Goal: Task Accomplishment & Management: Complete application form

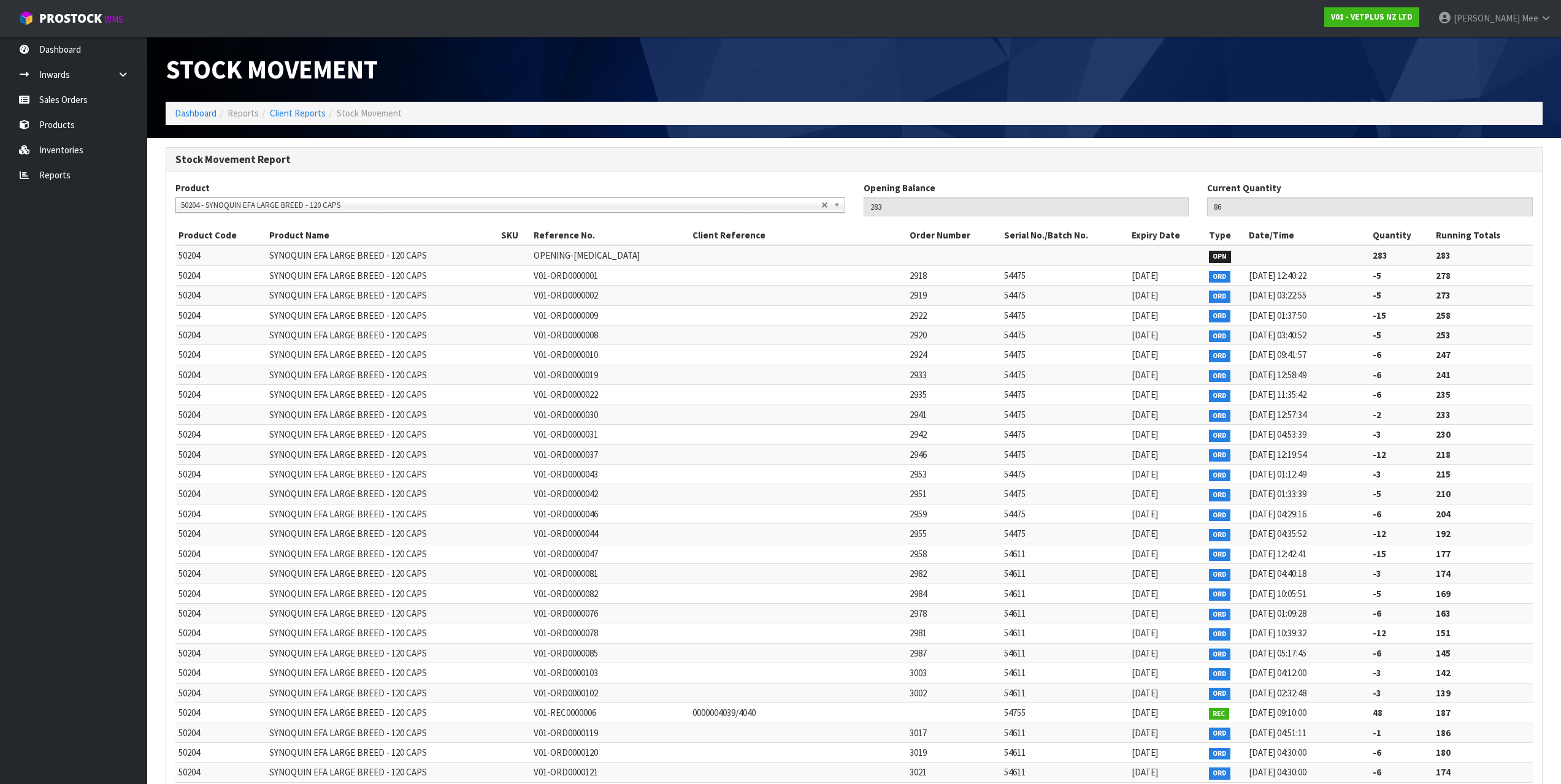
scroll to position [10671, 0]
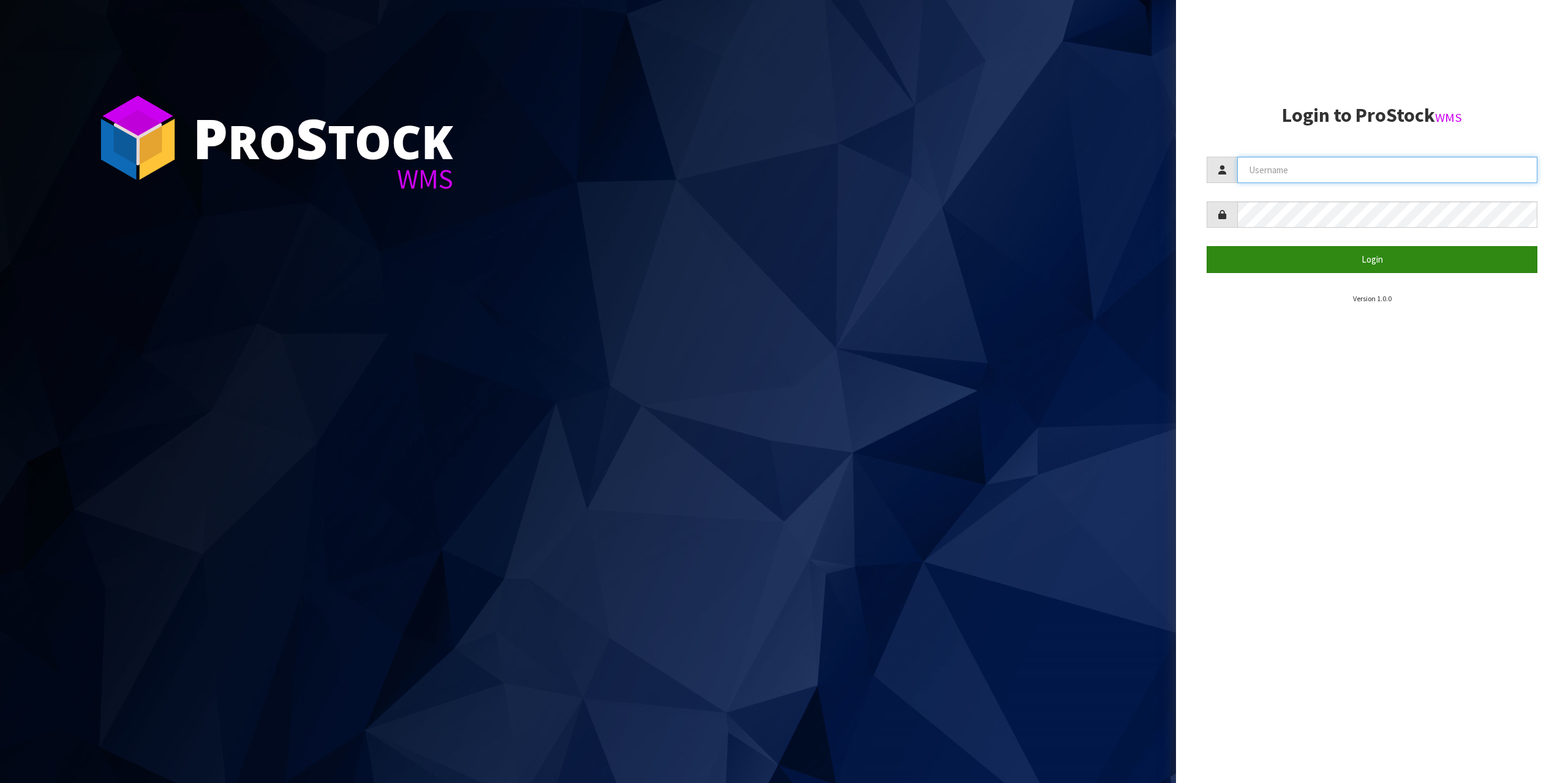
type input "[EMAIL_ADDRESS][DOMAIN_NAME]"
click at [1365, 264] on button "Login" at bounding box center [1372, 260] width 330 height 26
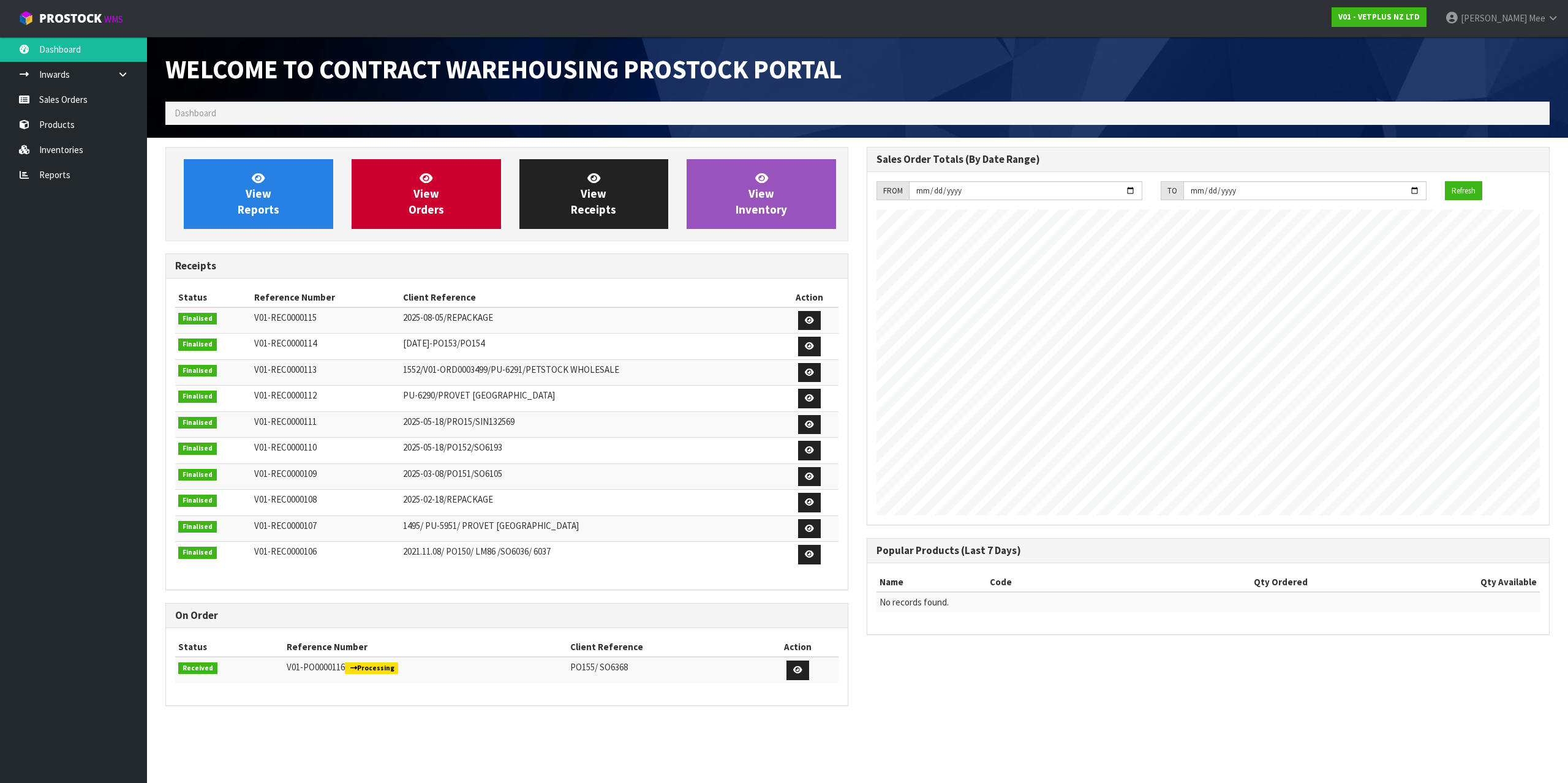
scroll to position [500, 701]
click at [65, 94] on link "Sales Orders" at bounding box center [73, 100] width 147 height 26
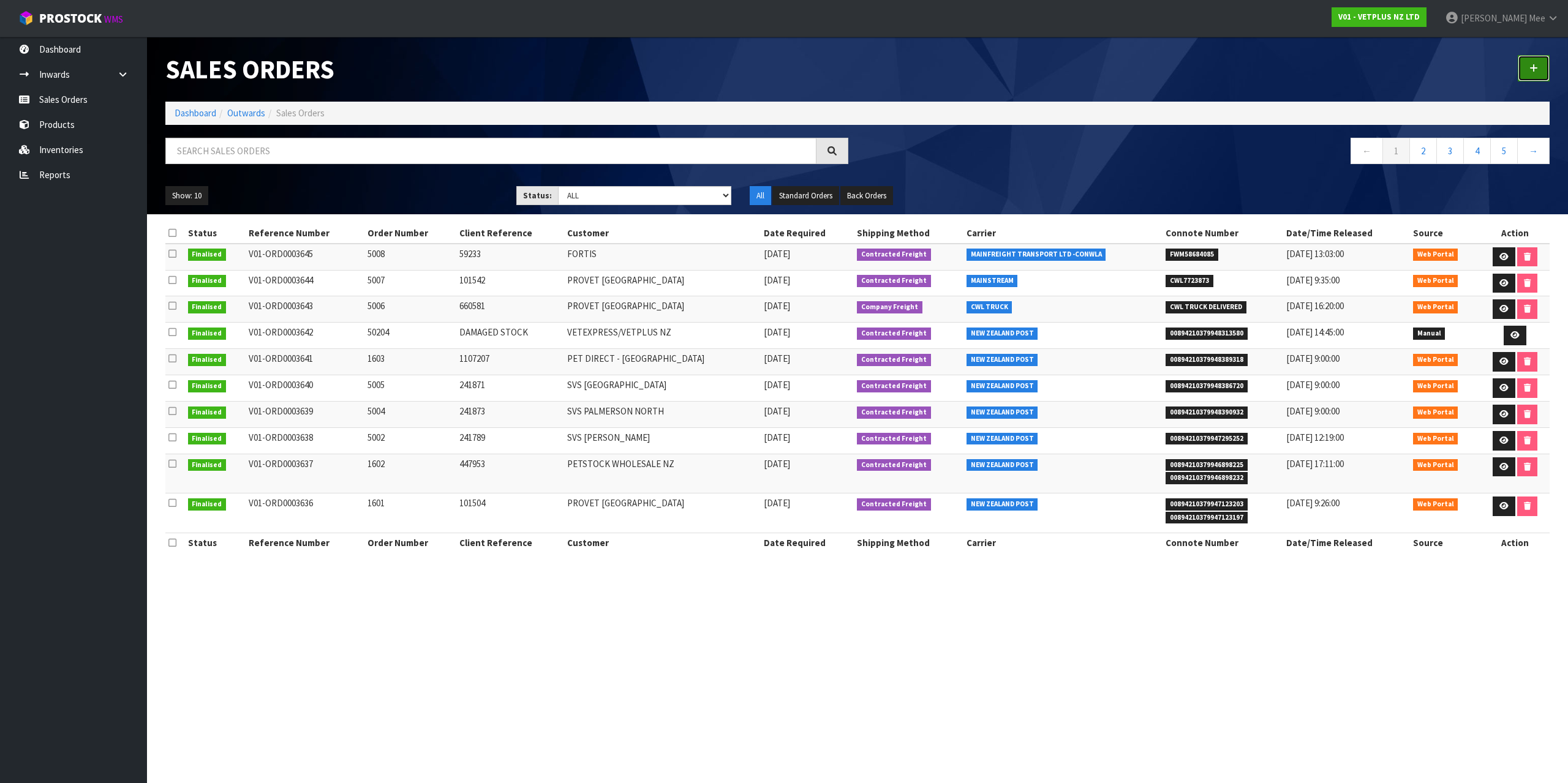
click at [1521, 67] on link at bounding box center [1534, 69] width 32 height 26
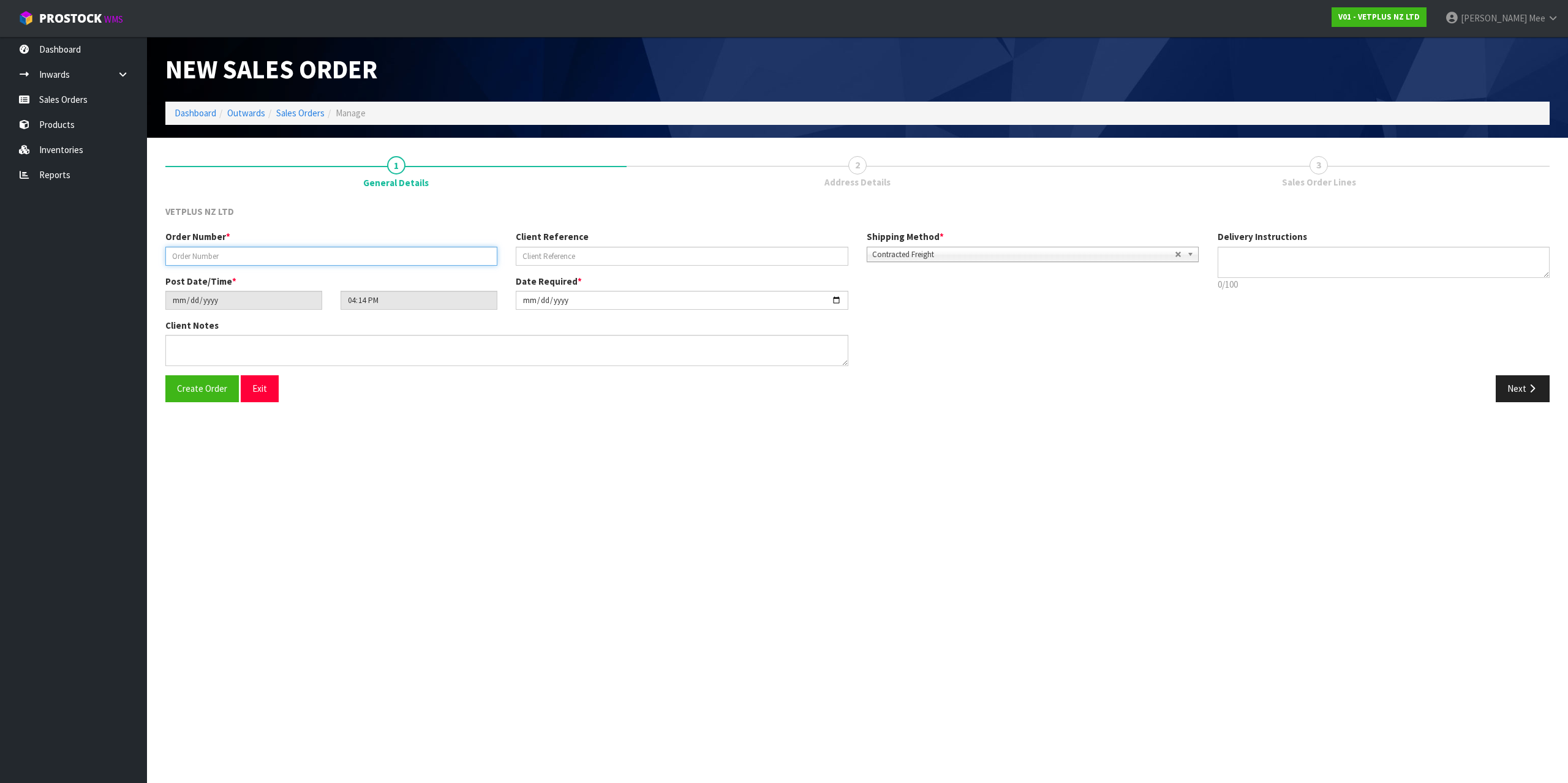
drag, startPoint x: 252, startPoint y: 258, endPoint x: 389, endPoint y: 272, distance: 137.7
click at [252, 258] on input "text" at bounding box center [331, 256] width 332 height 19
type input "1604"
type input "1107444"
click at [1524, 386] on button "Next" at bounding box center [1522, 388] width 54 height 26
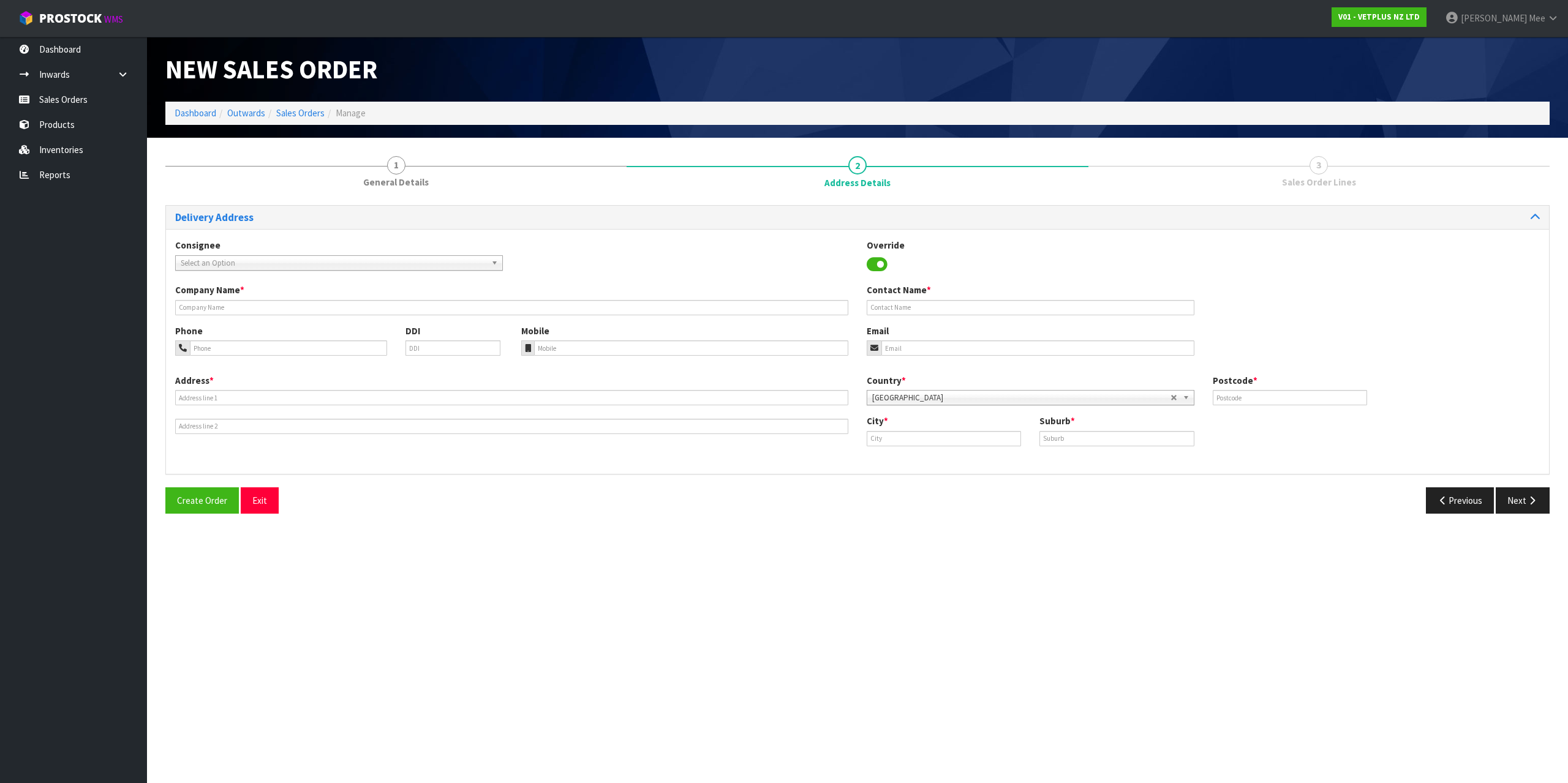
click at [233, 265] on span "Select an Option" at bounding box center [333, 263] width 306 height 15
type input "pet di"
click at [250, 318] on li "PETDIRECT - PET DI RECT" at bounding box center [338, 313] width 322 height 15
type input "PET DIRECT"
type input "[EMAIL_ADDRESS][DOMAIN_NAME]"
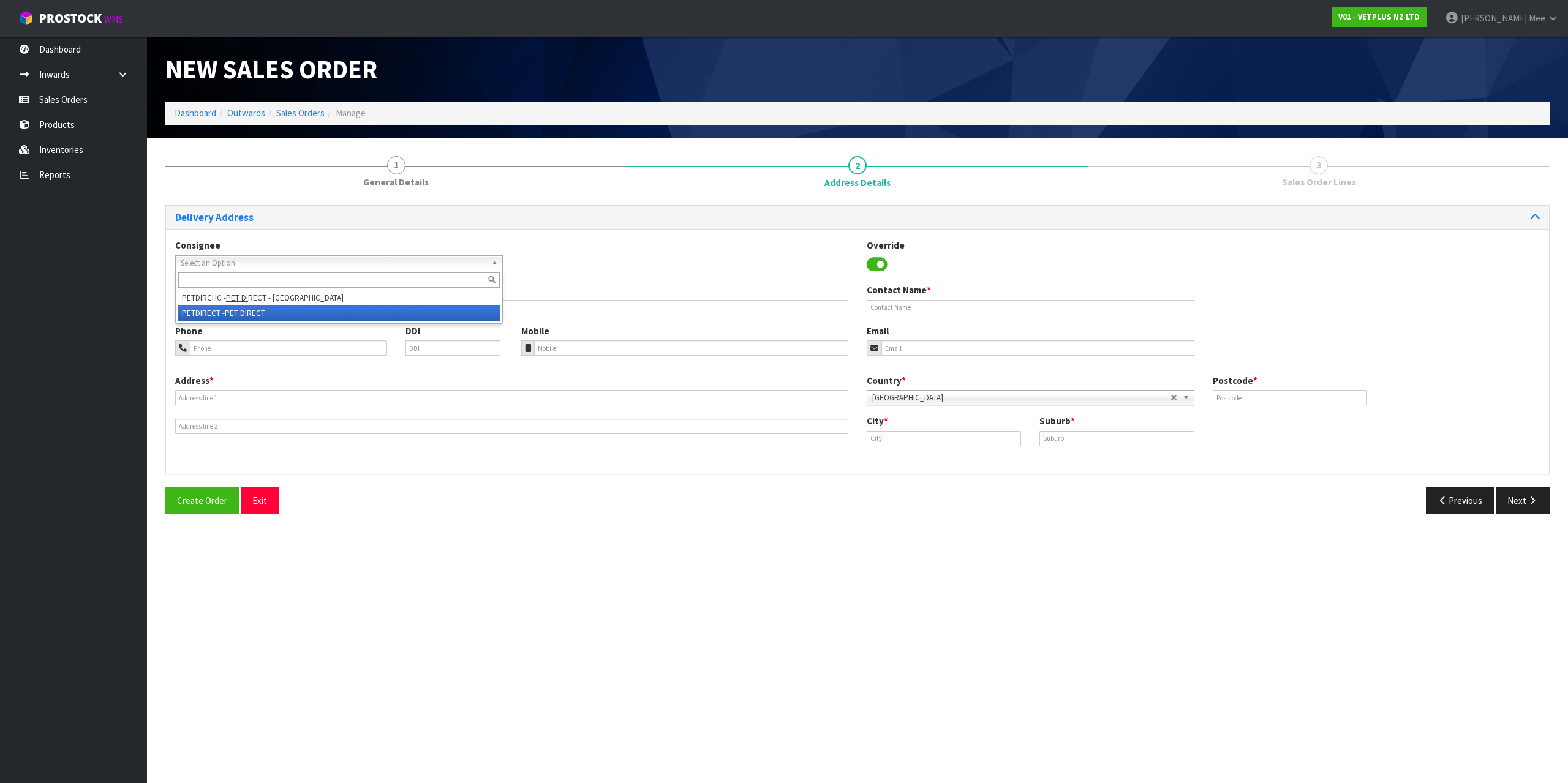
type input "[STREET_ADDRESS]"
type input "1026"
type input "[GEOGRAPHIC_DATA]"
type input "AVONDALE"
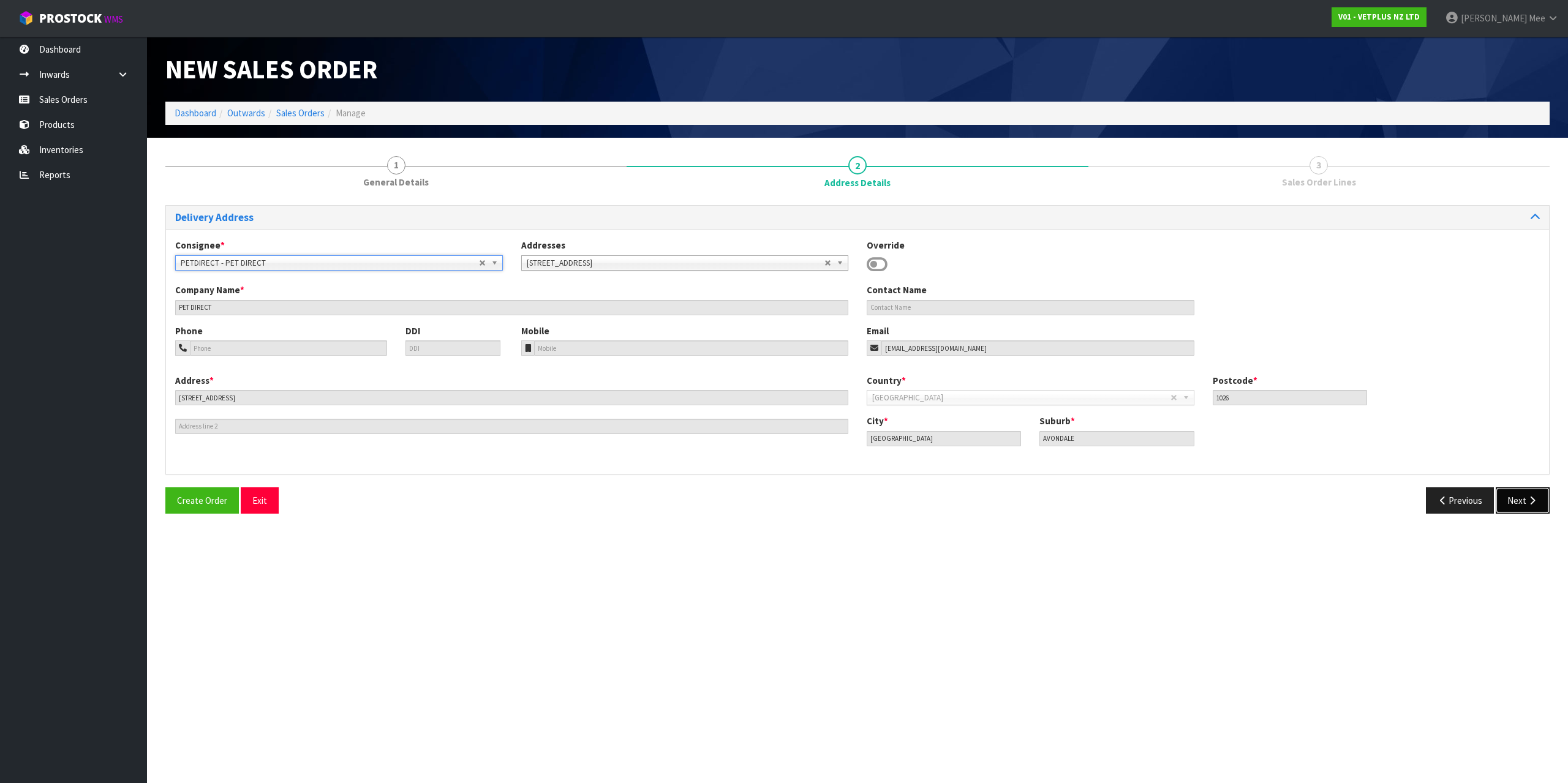
click at [1536, 493] on button "Next" at bounding box center [1522, 500] width 54 height 26
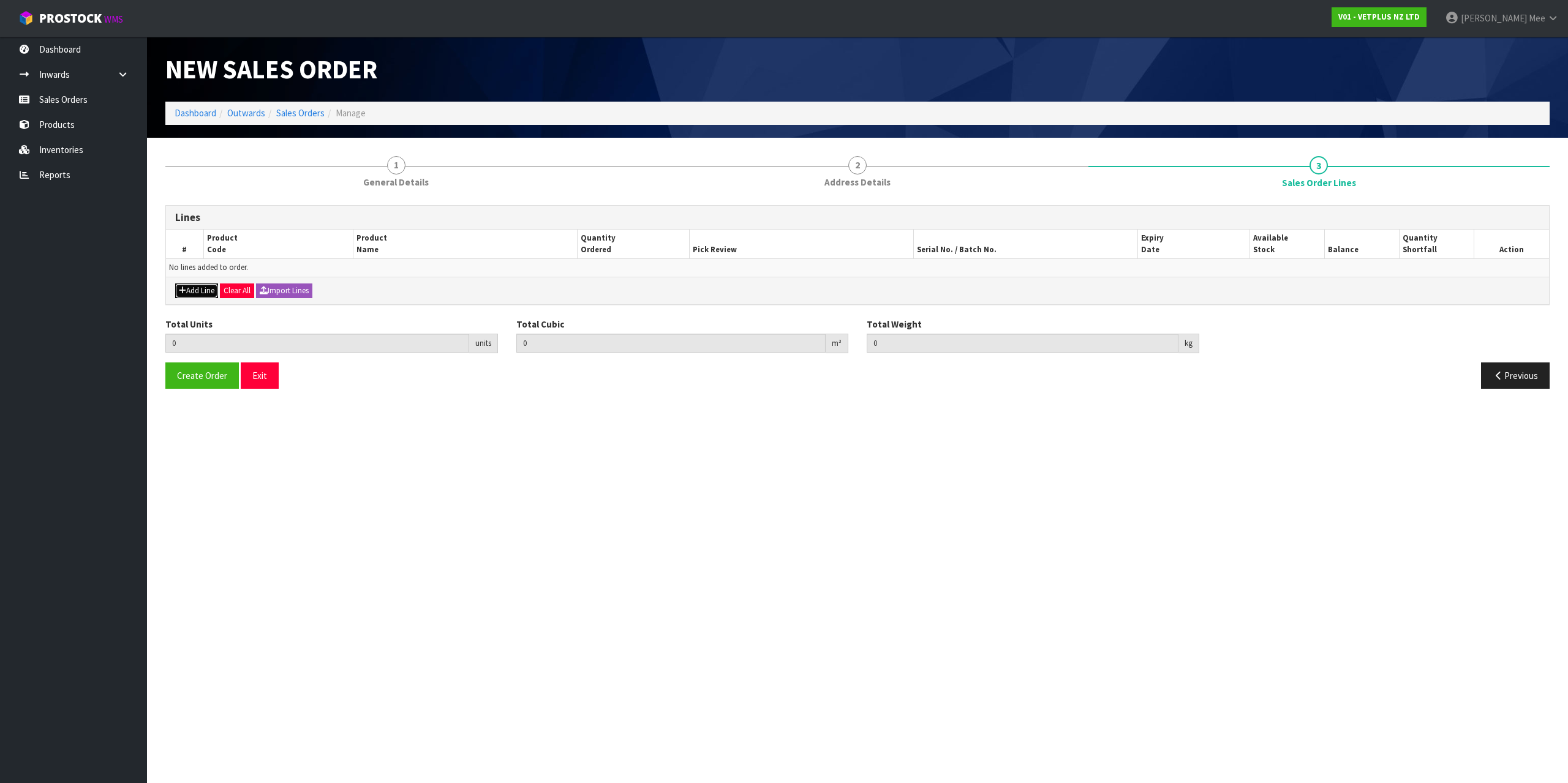
click at [198, 284] on button "Add Line" at bounding box center [196, 291] width 43 height 15
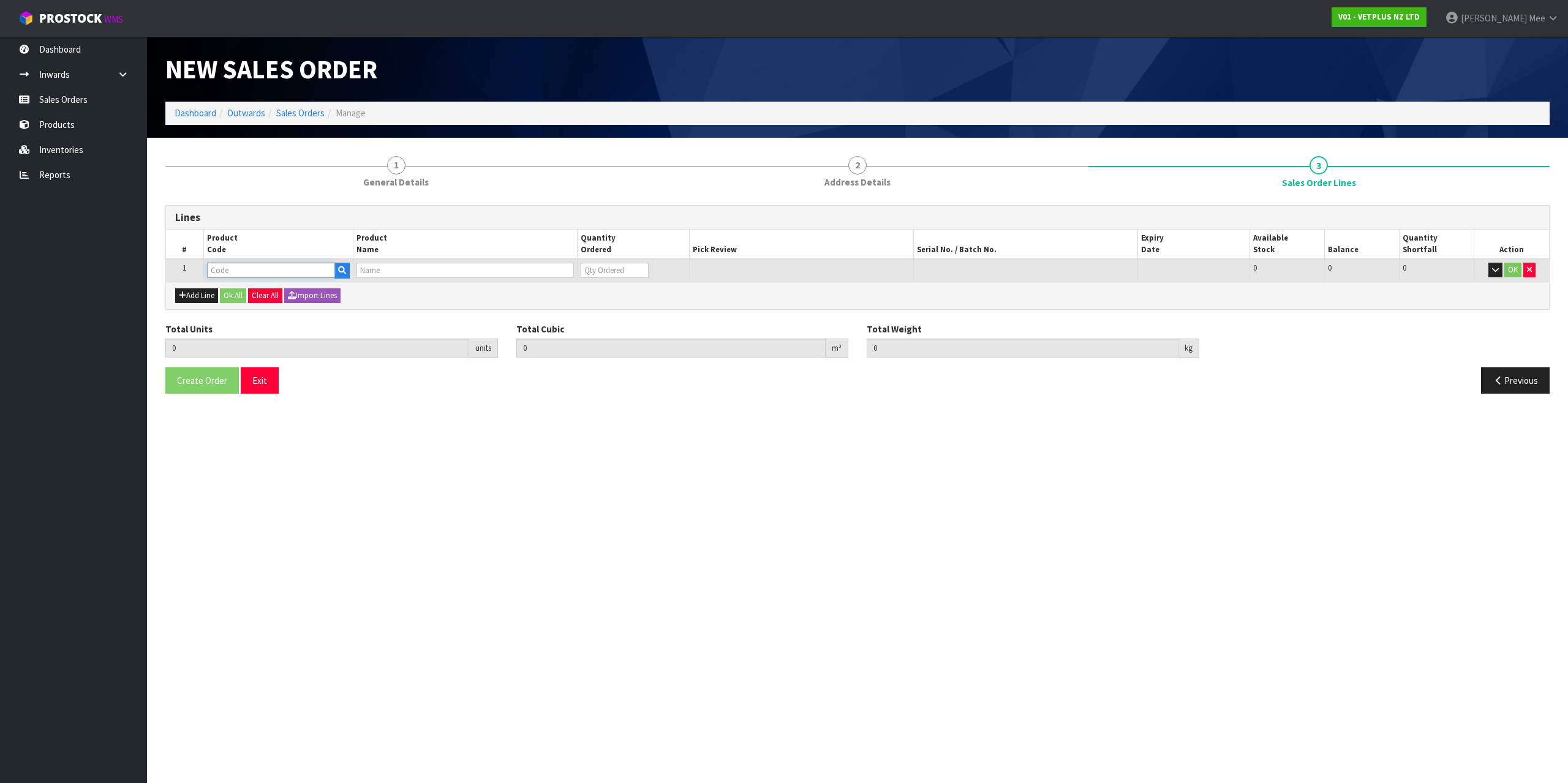
click at [235, 270] on input "text" at bounding box center [270, 270] width 128 height 15
type input "79489"
type input "0.000000"
type input "0.000"
type input "PET REMEDY PLUG DIFFUSER 40ML (X6) OUTER(CALMING SPRAY)"
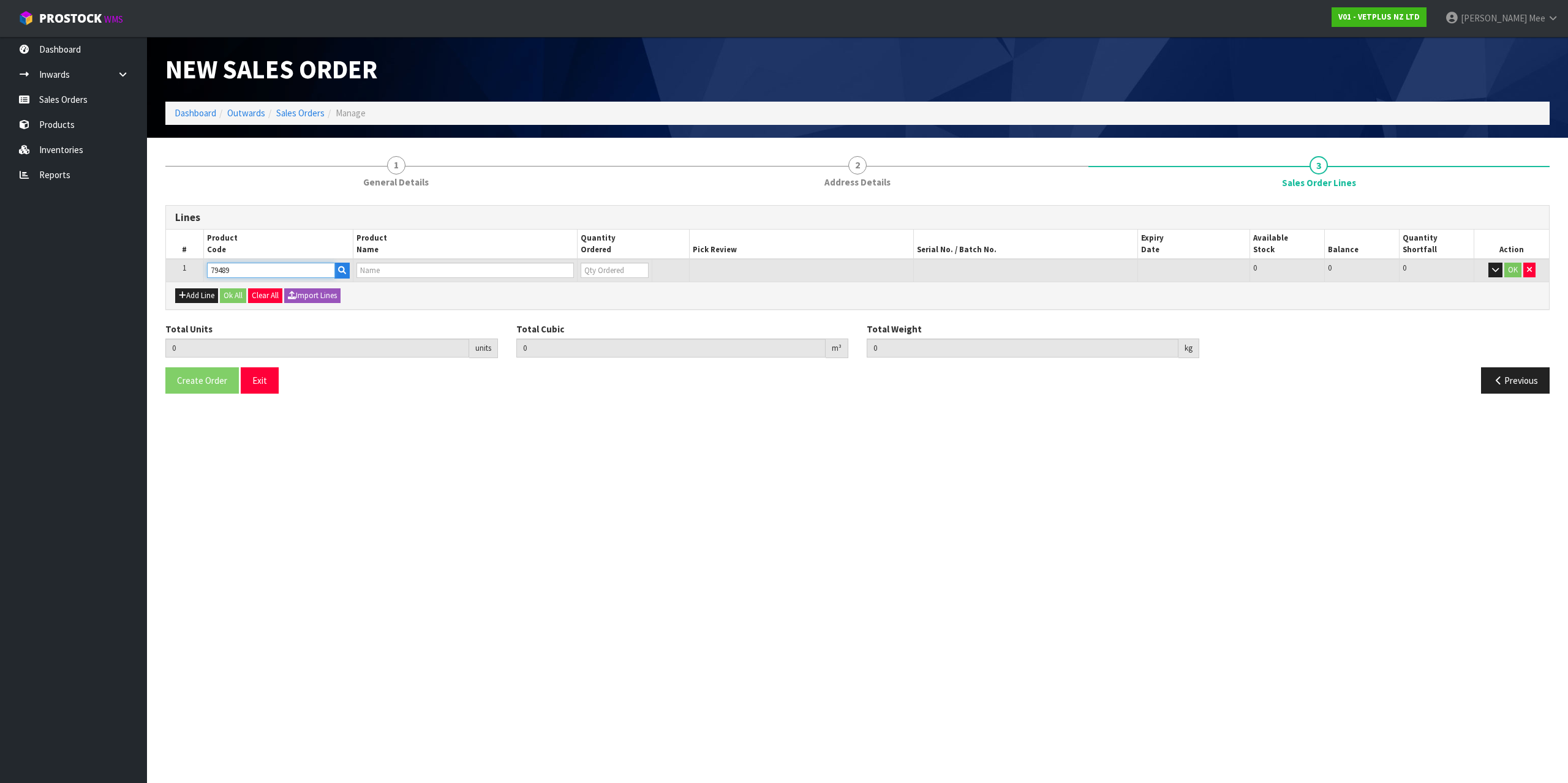
type input "0"
type input "79489"
type input "1"
type input "0.0039"
type input "0.86"
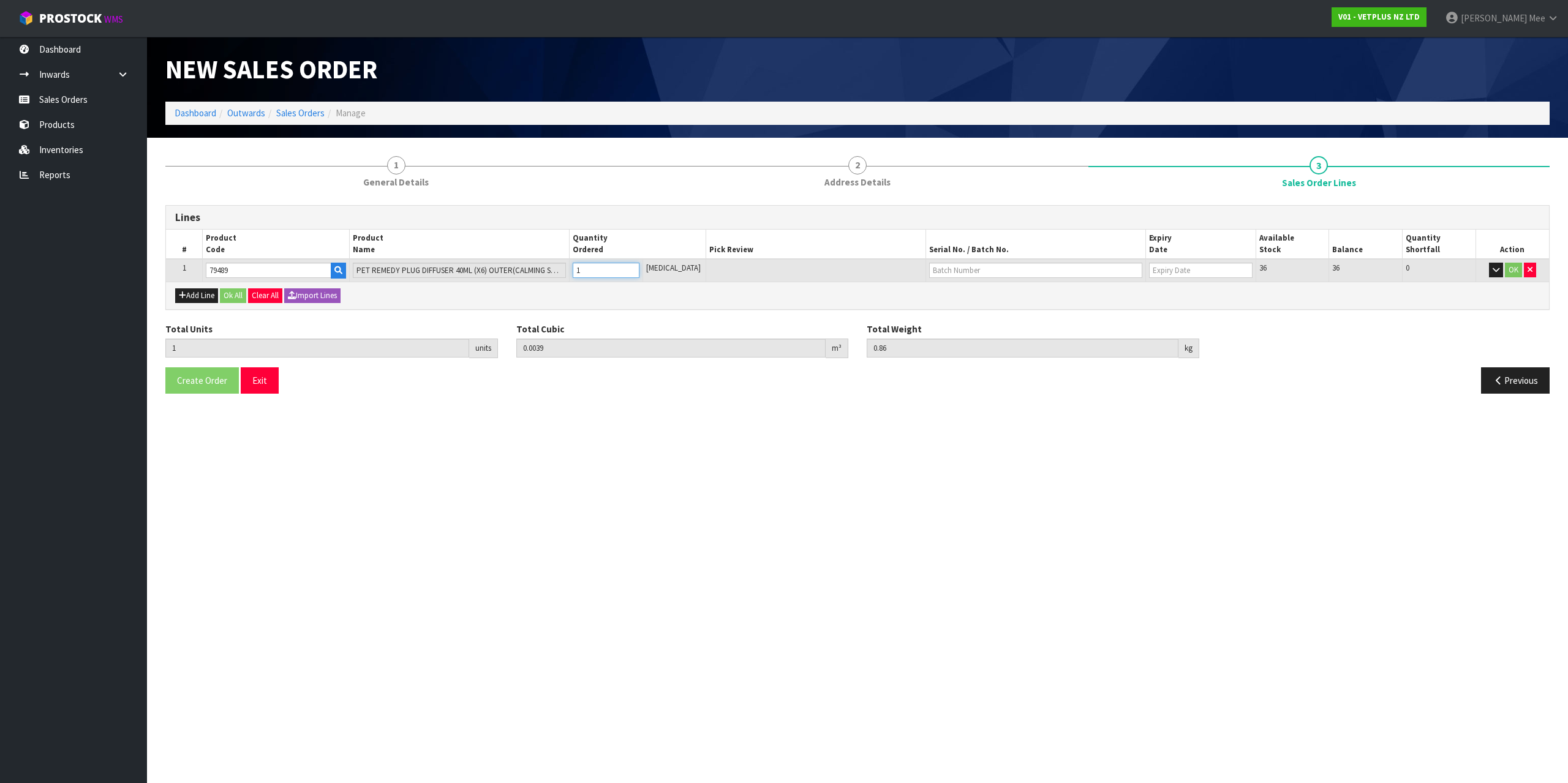
type input "1"
click at [640, 267] on input "1" at bounding box center [606, 270] width 67 height 15
type input "2"
type input "0.0078"
type input "1.72"
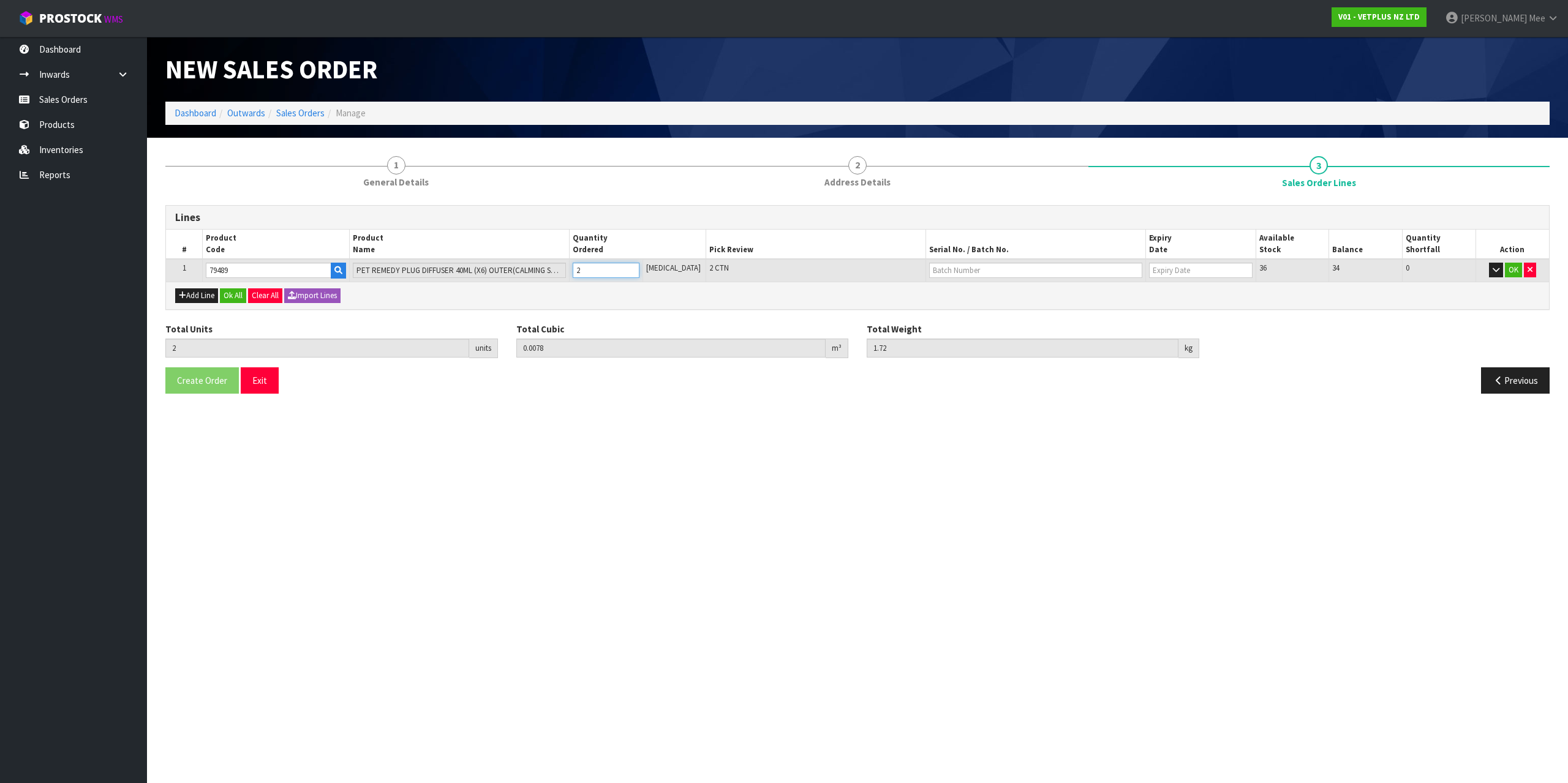
type input "2"
click at [640, 267] on input "2" at bounding box center [606, 270] width 67 height 15
click at [206, 300] on button "Add Line" at bounding box center [196, 295] width 43 height 15
type input "0"
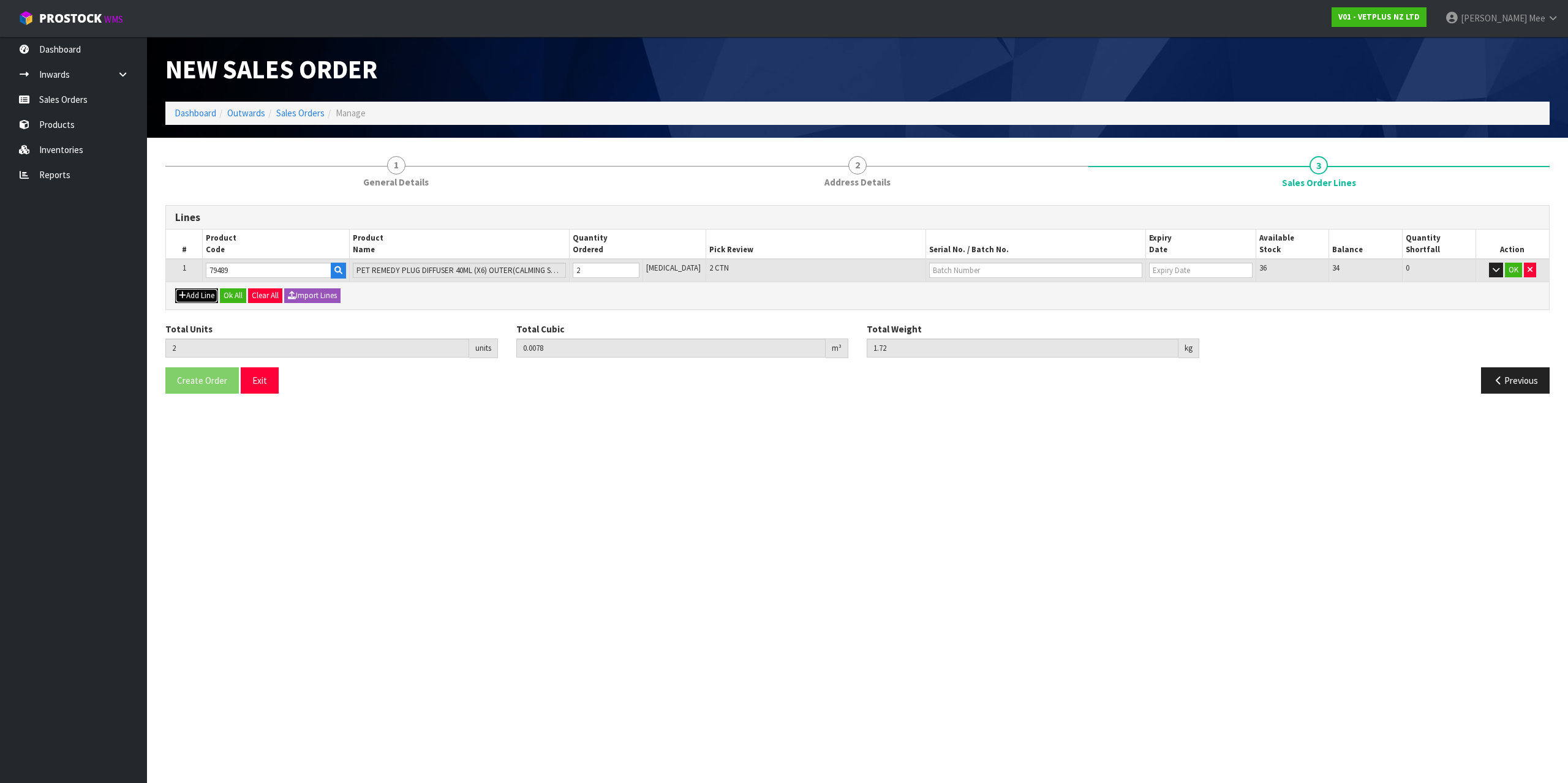
type input "0"
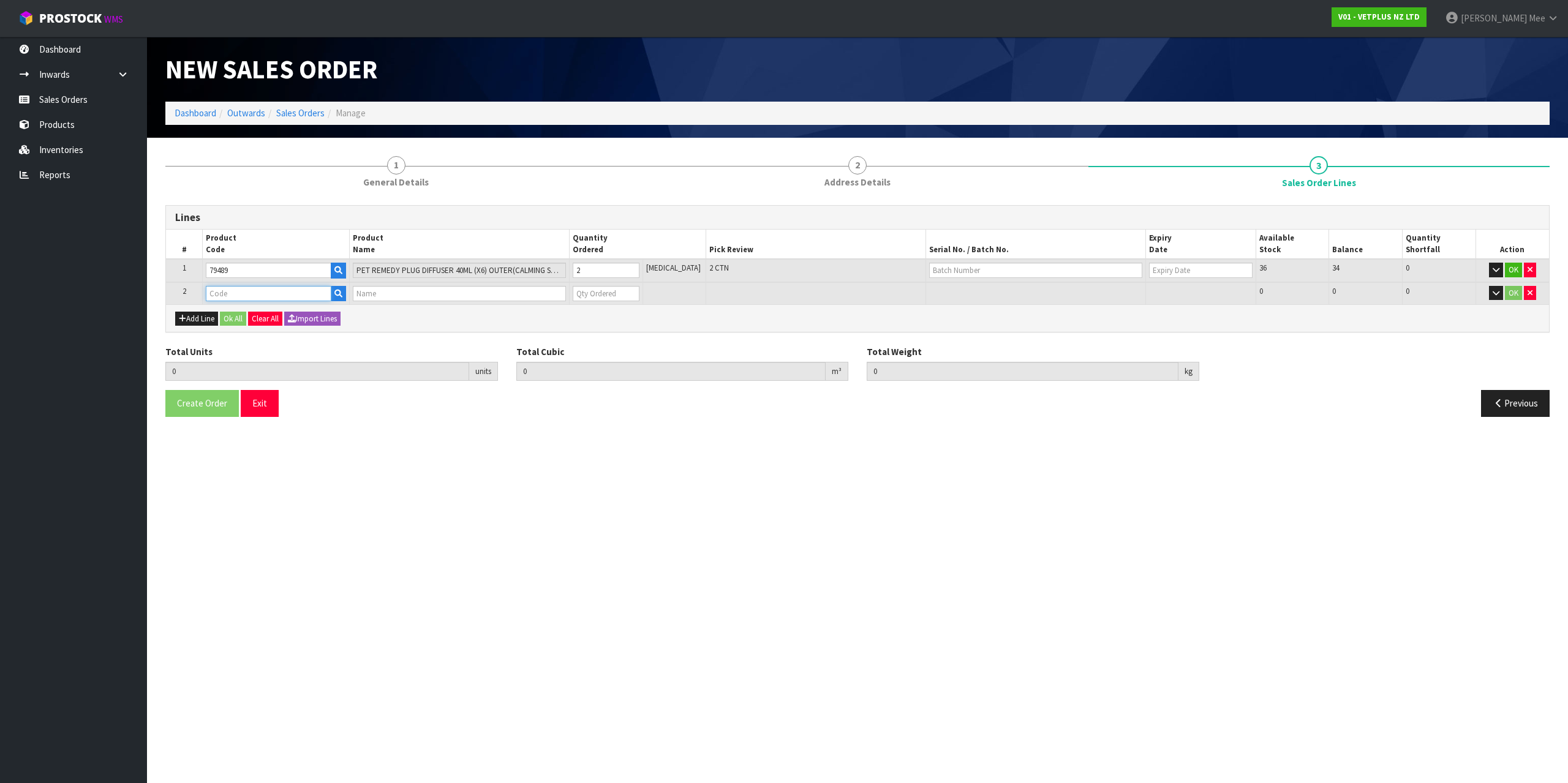
click at [247, 291] on input "text" at bounding box center [269, 293] width 125 height 15
type input "79493"
type input "2"
type input "0.0078"
type input "1.72"
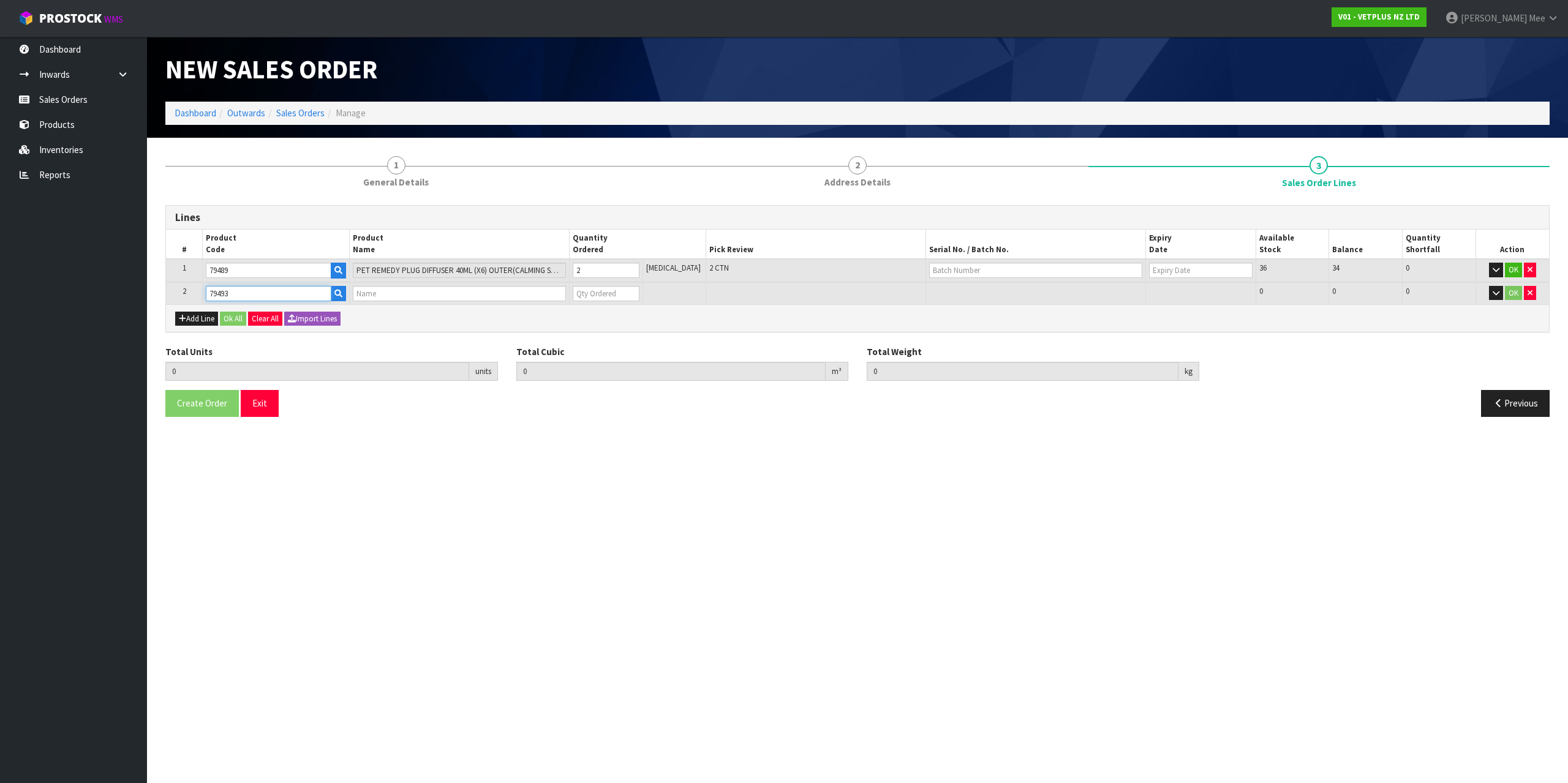
type input "PET REMEDY DIFFUSER REFILL 2 X 40ML (X6) OUTER"
type input "0"
type input "79493"
type input "3"
type input "0.01235"
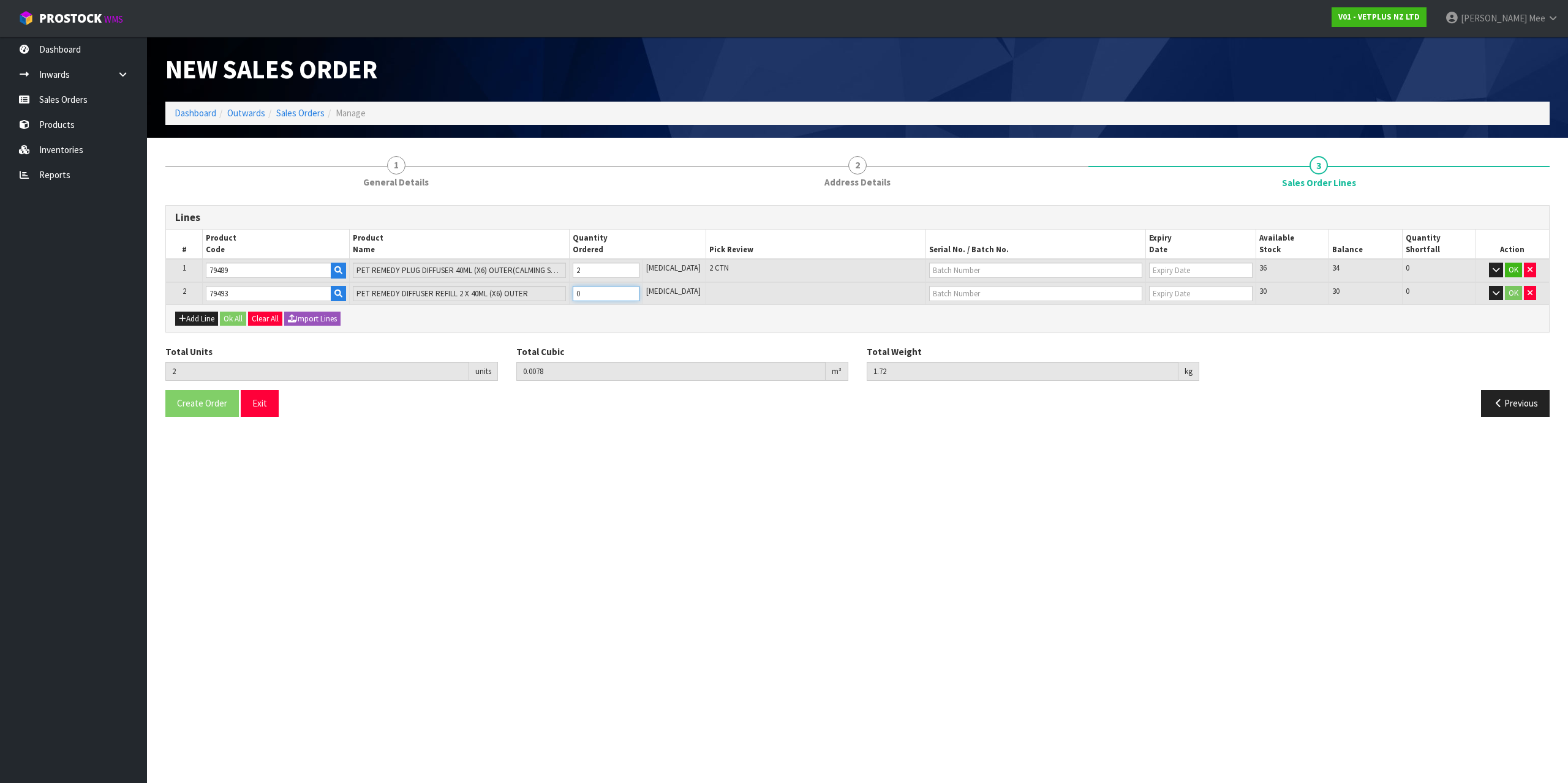
type input "2.7"
type input "1"
click at [640, 288] on input "1" at bounding box center [606, 293] width 67 height 15
type input "4"
type input "0.0169"
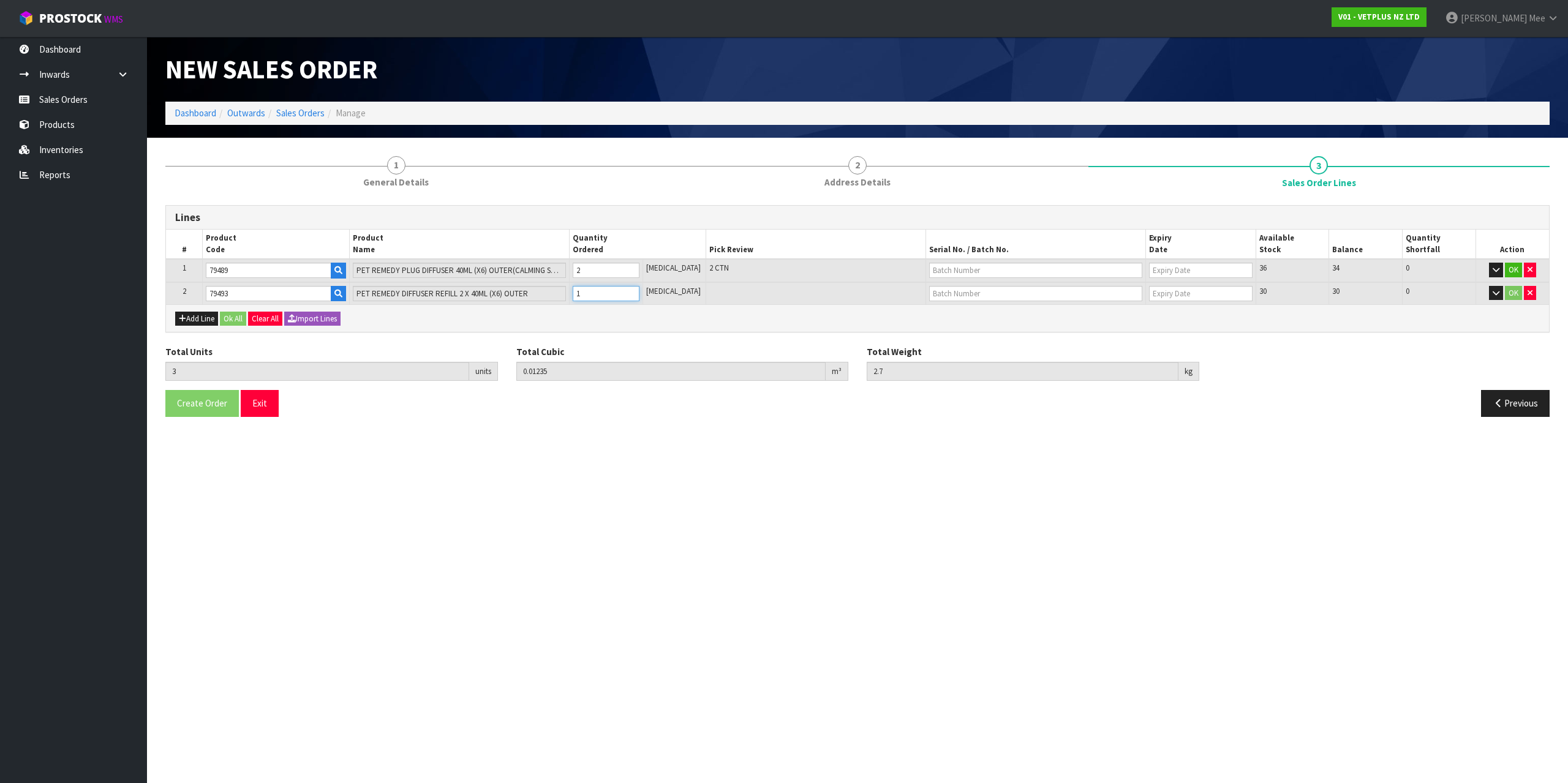
type input "3.68"
type input "2"
click at [640, 288] on input "2" at bounding box center [606, 293] width 67 height 15
type input "5"
type input "0.02145"
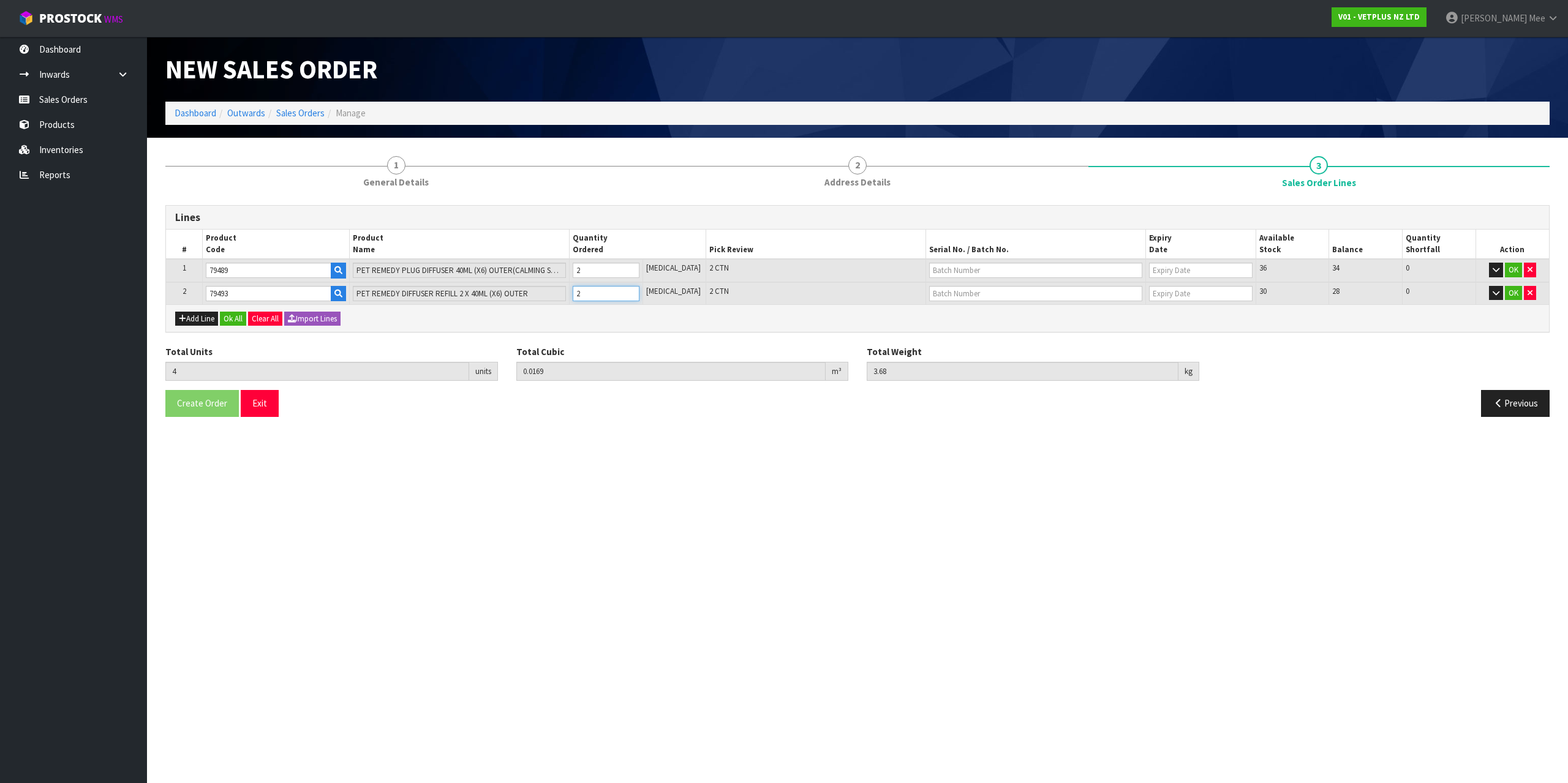
type input "4.66"
type input "3"
click at [640, 288] on input "3" at bounding box center [606, 293] width 67 height 15
click at [188, 321] on button "Add Line" at bounding box center [196, 319] width 43 height 15
type input "0"
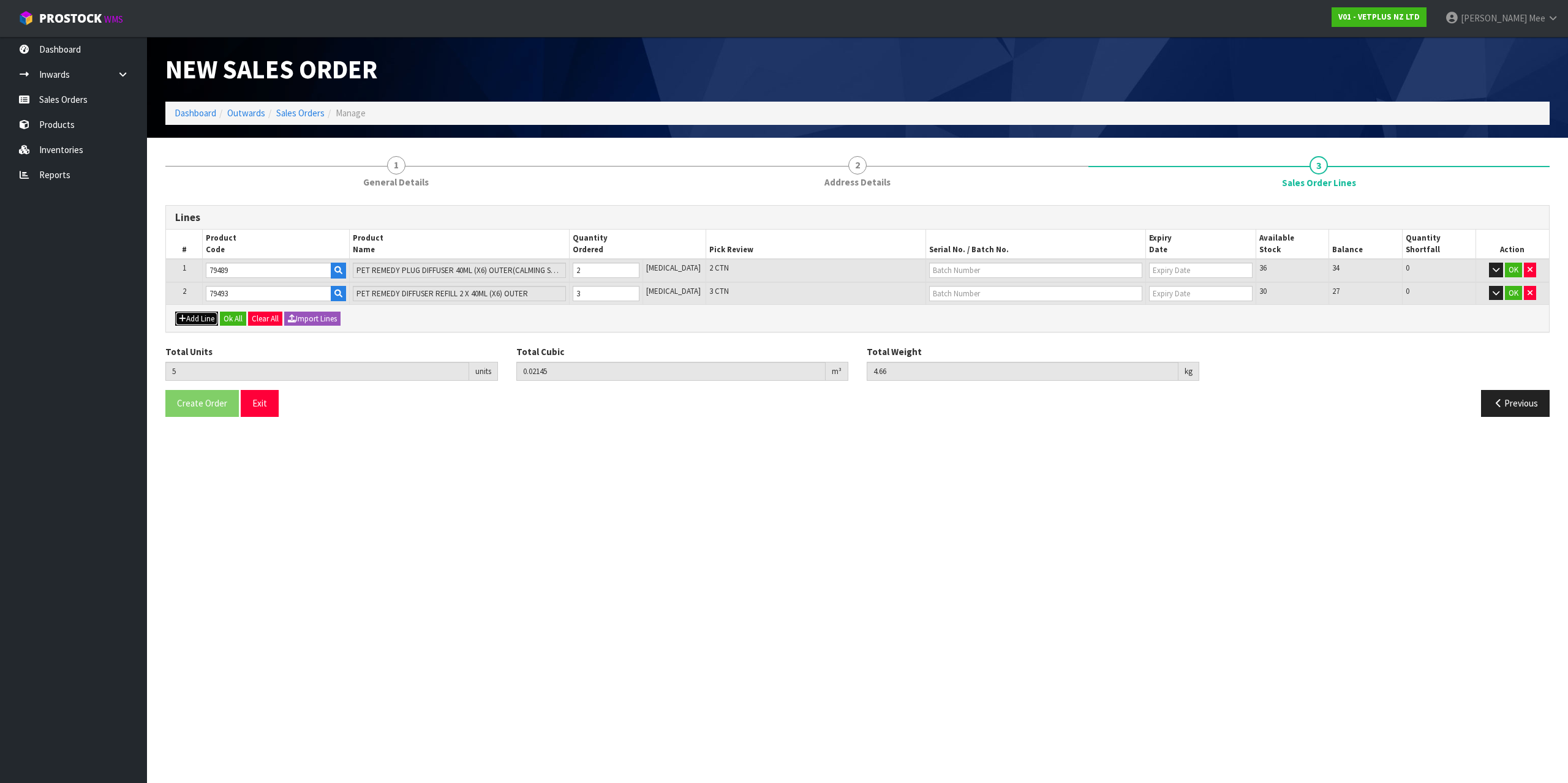
type input "0"
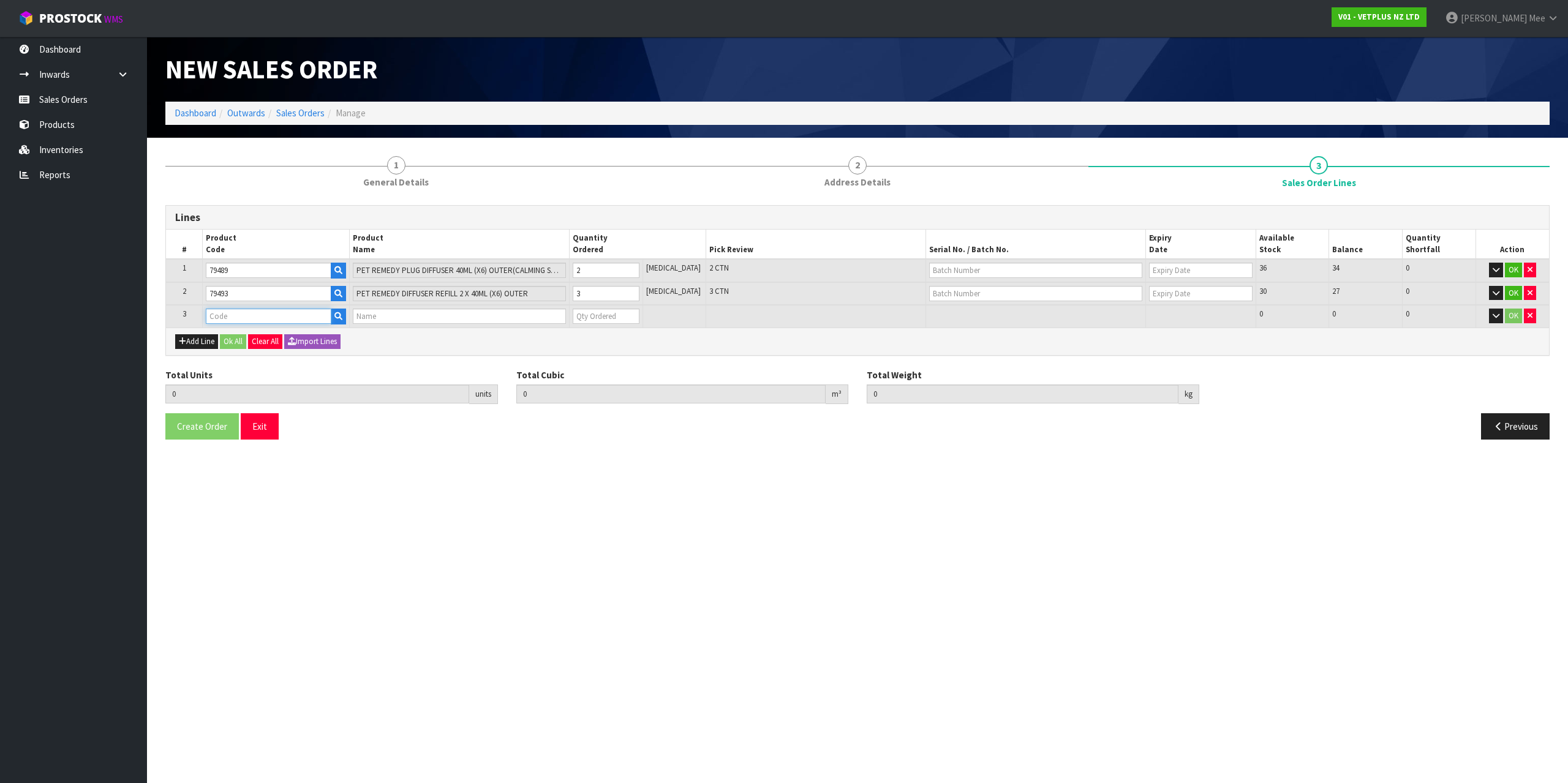
click at [206, 316] on input "text" at bounding box center [269, 315] width 125 height 15
type input "79664"
click at [270, 330] on link "79664" at bounding box center [257, 336] width 100 height 17
type input "79664"
type input "5"
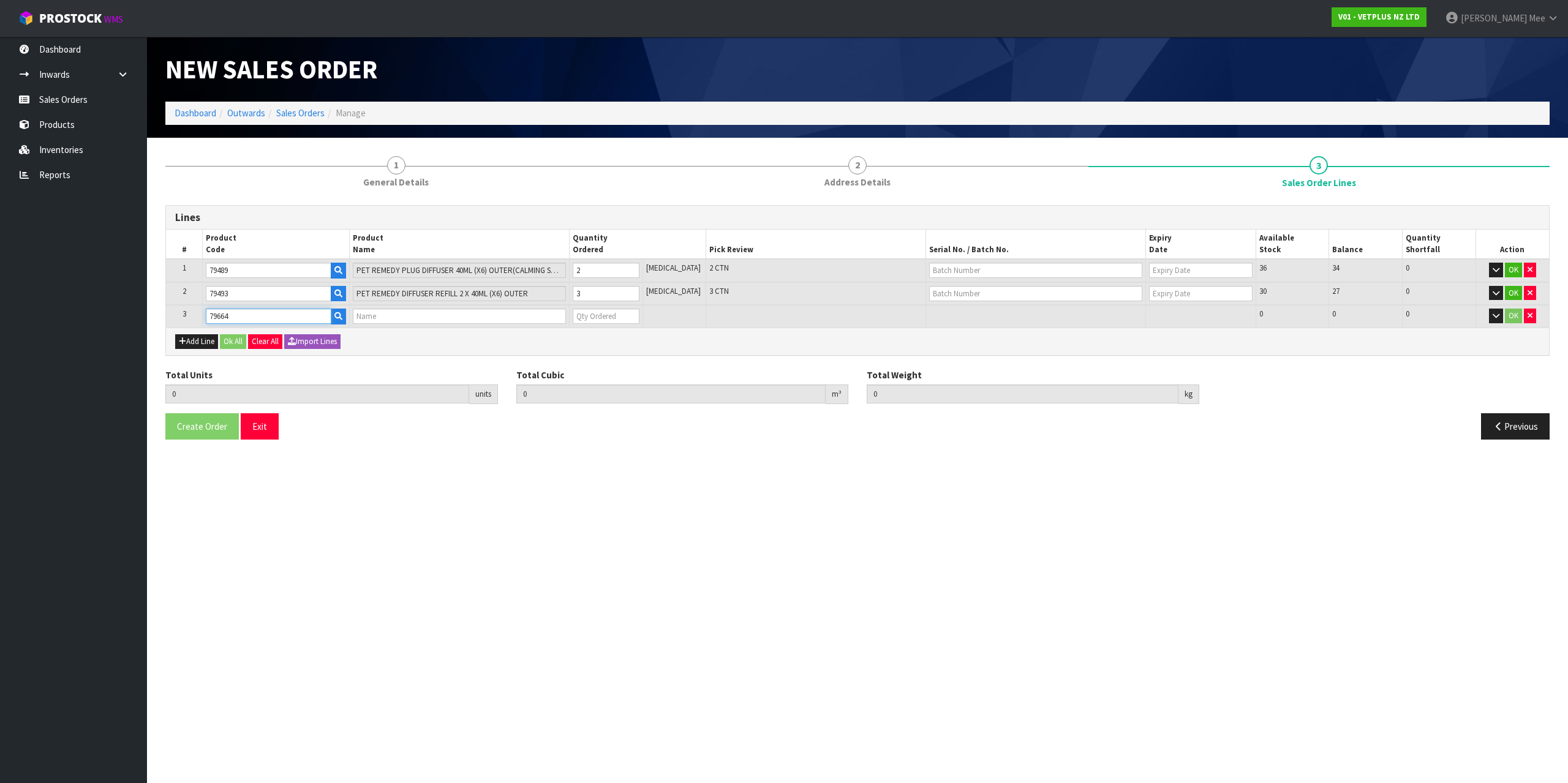
type input "0.02145"
type input "4.66"
type input "PET REMEDY SPRAY 15ML (X6) OUTER"
type input "0"
type input "6"
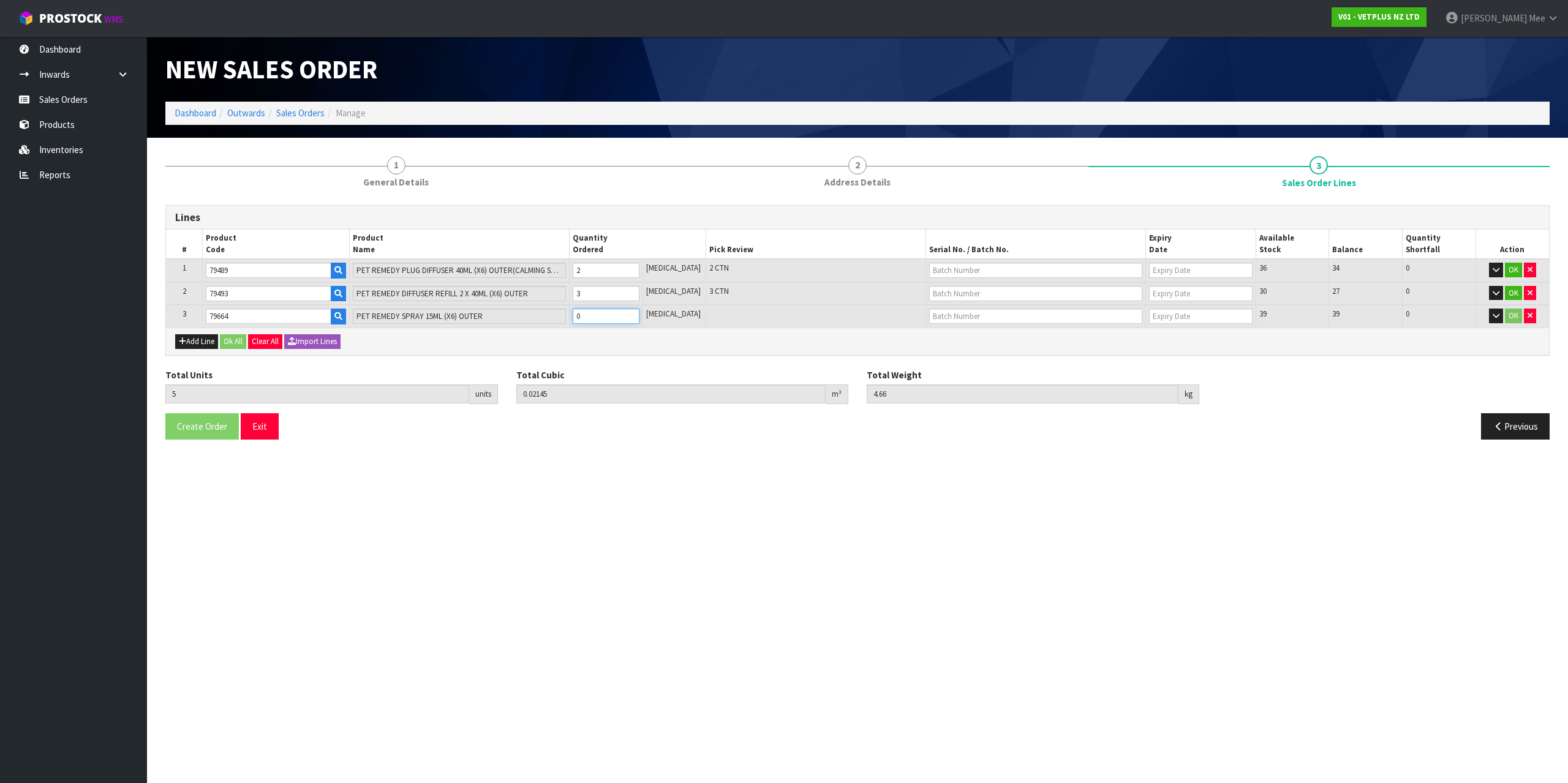
type input "0.022244"
type input "4.91"
type input "1"
click at [636, 314] on input "1" at bounding box center [606, 315] width 67 height 15
type input "7"
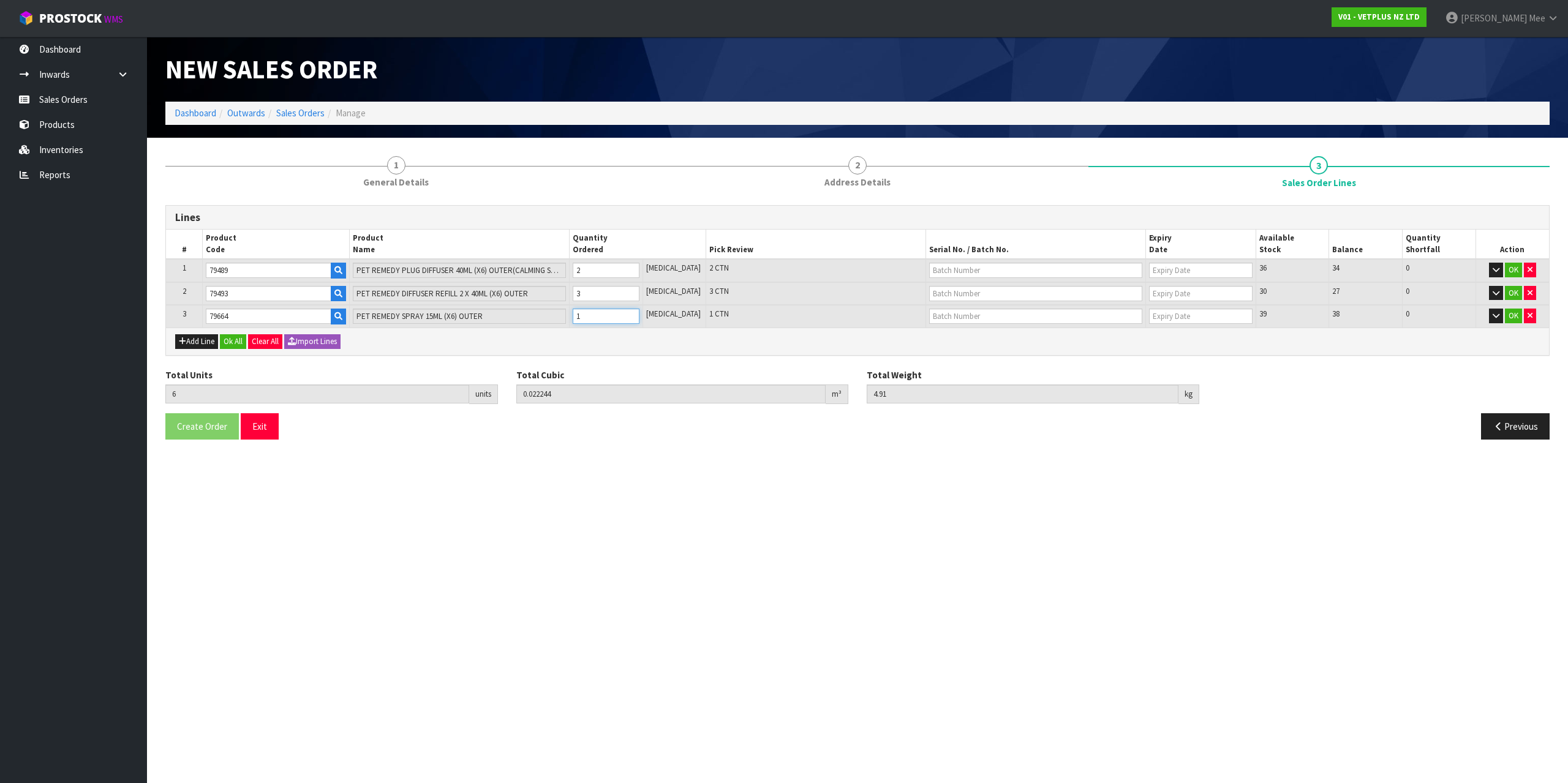
type input "0.023038"
type input "5.16"
type input "2"
click at [636, 314] on input "2" at bounding box center [606, 315] width 67 height 15
type input "8"
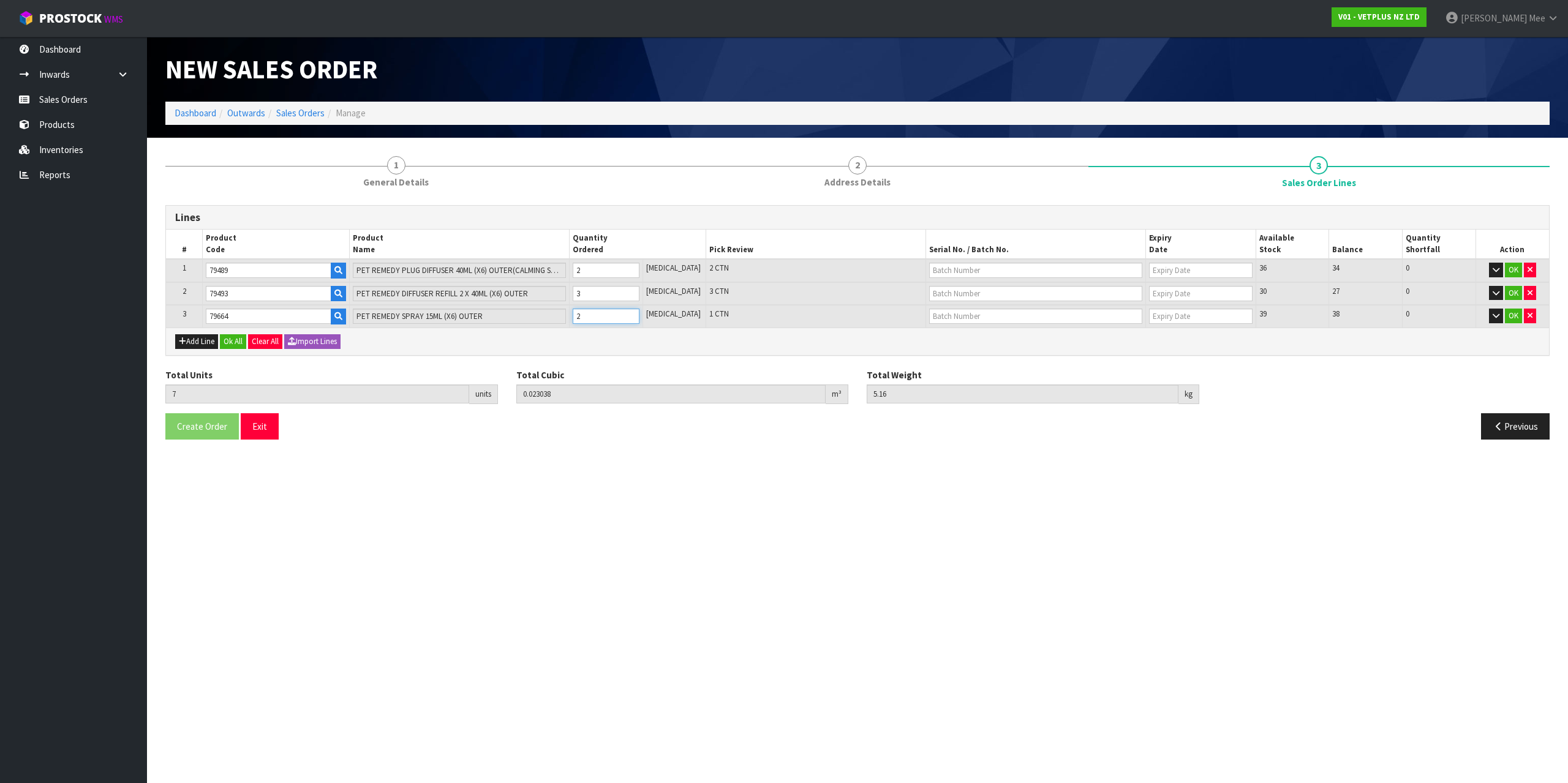
type input "0.023832"
type input "5.41"
type input "3"
click at [636, 314] on input "3" at bounding box center [606, 315] width 67 height 15
click at [196, 341] on button "Add Line" at bounding box center [196, 342] width 43 height 15
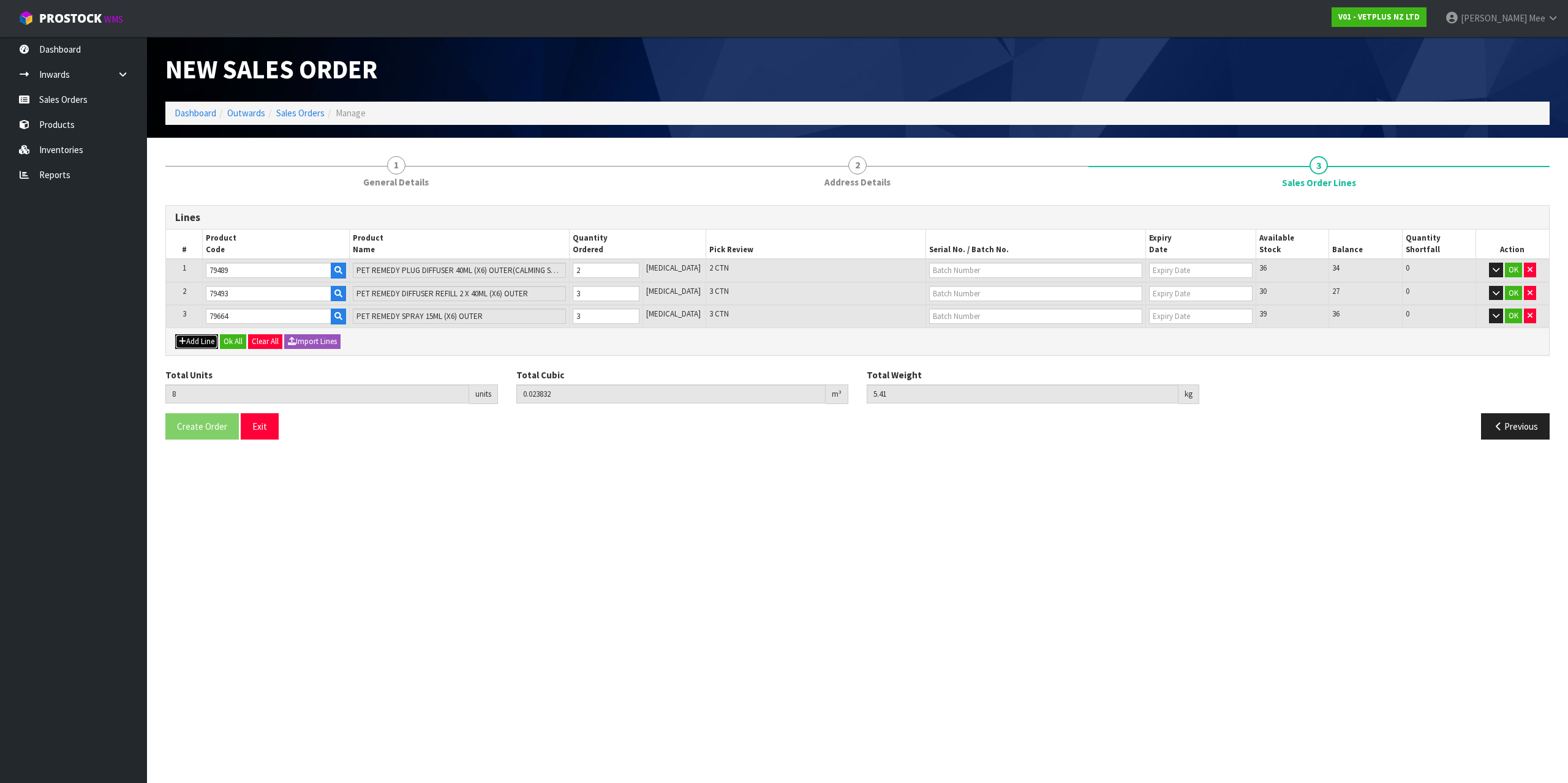
type input "0"
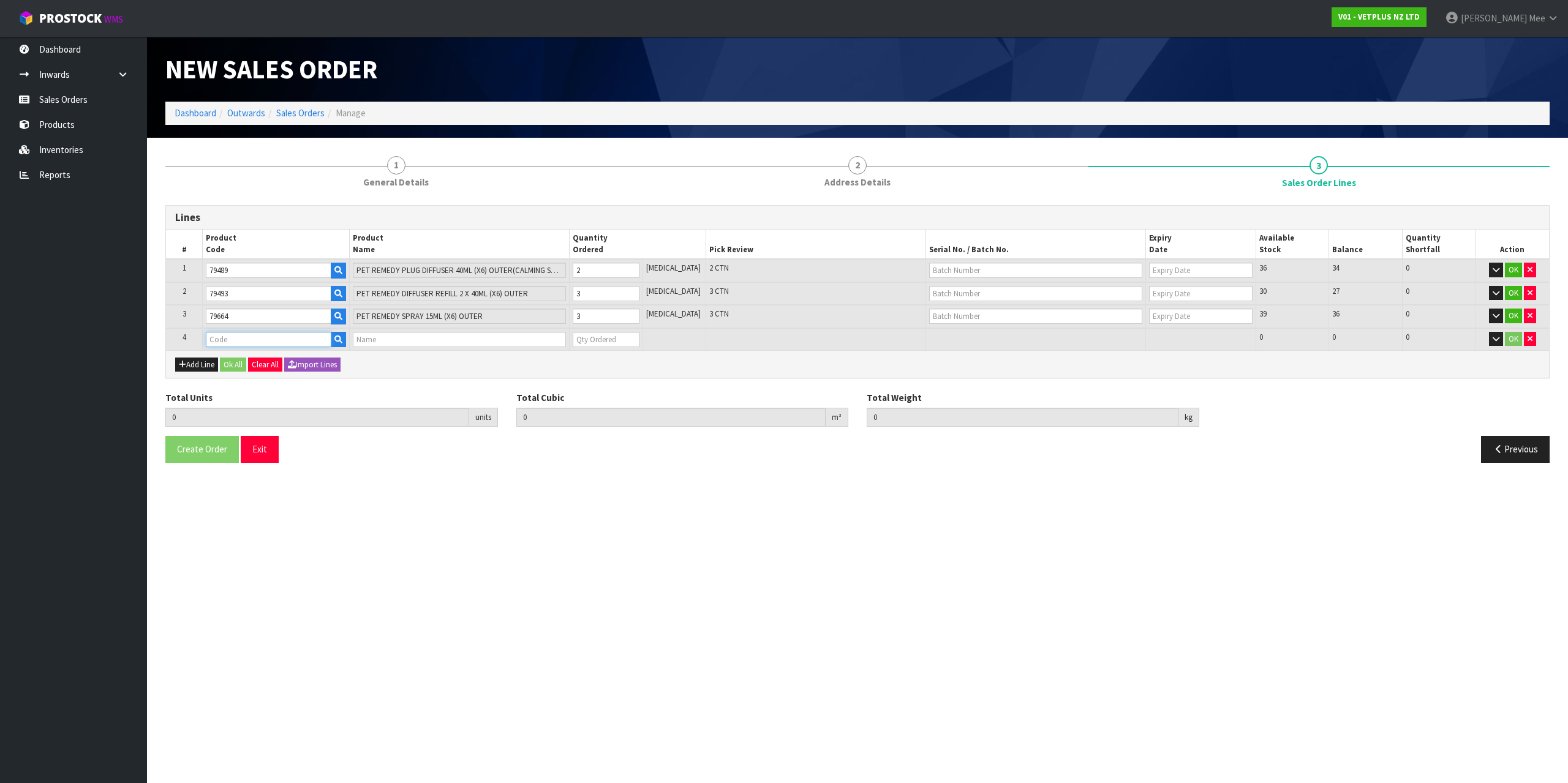
click at [222, 336] on input "text" at bounding box center [269, 339] width 125 height 15
type input "79881"
type input "8"
type input "0.023832"
type input "5.41"
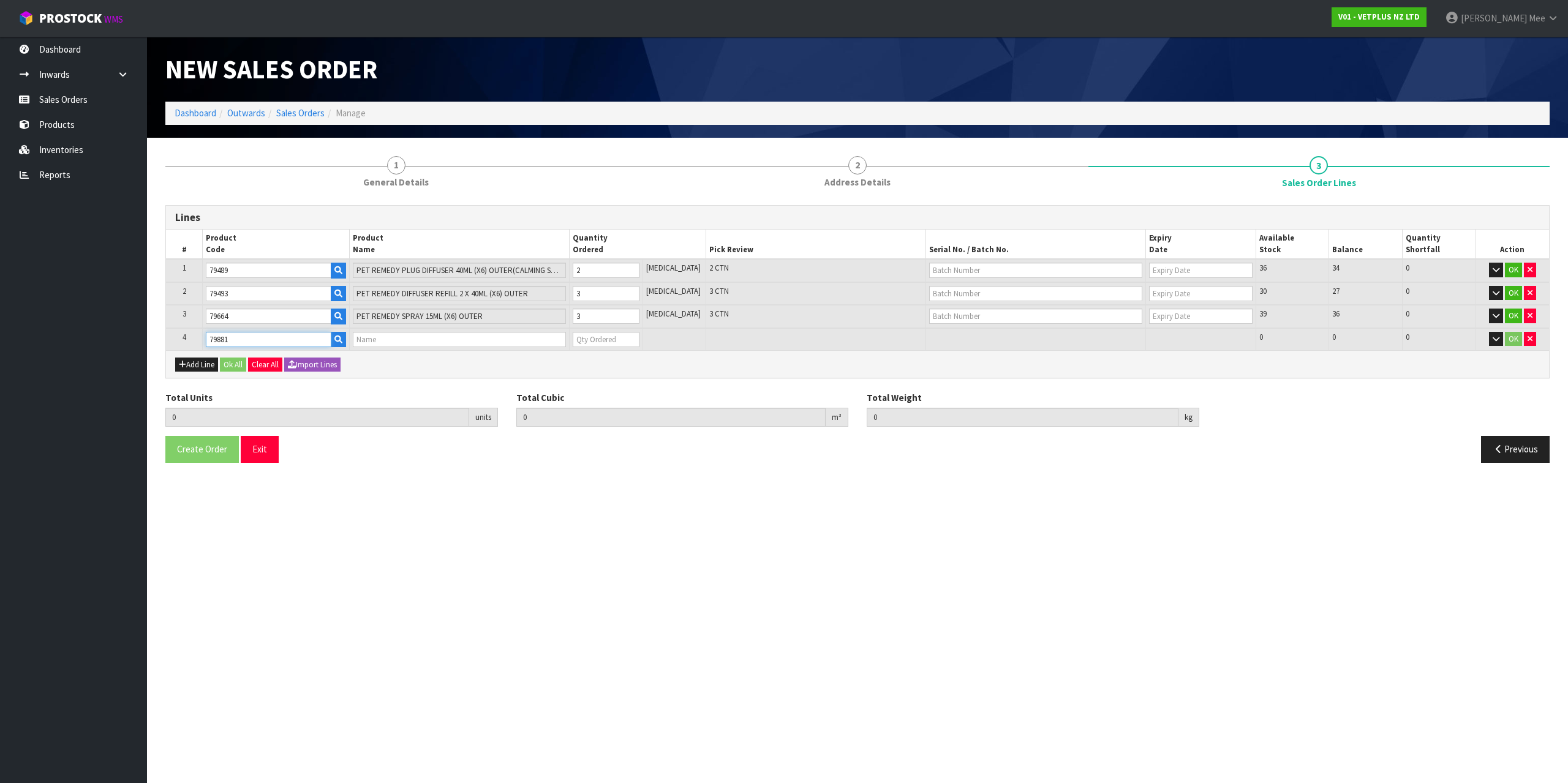
type input "PET REMEDY WIPES 12PK (X6) OUTER"
type input "0"
type input "79881"
type input "9"
type input "0.027864"
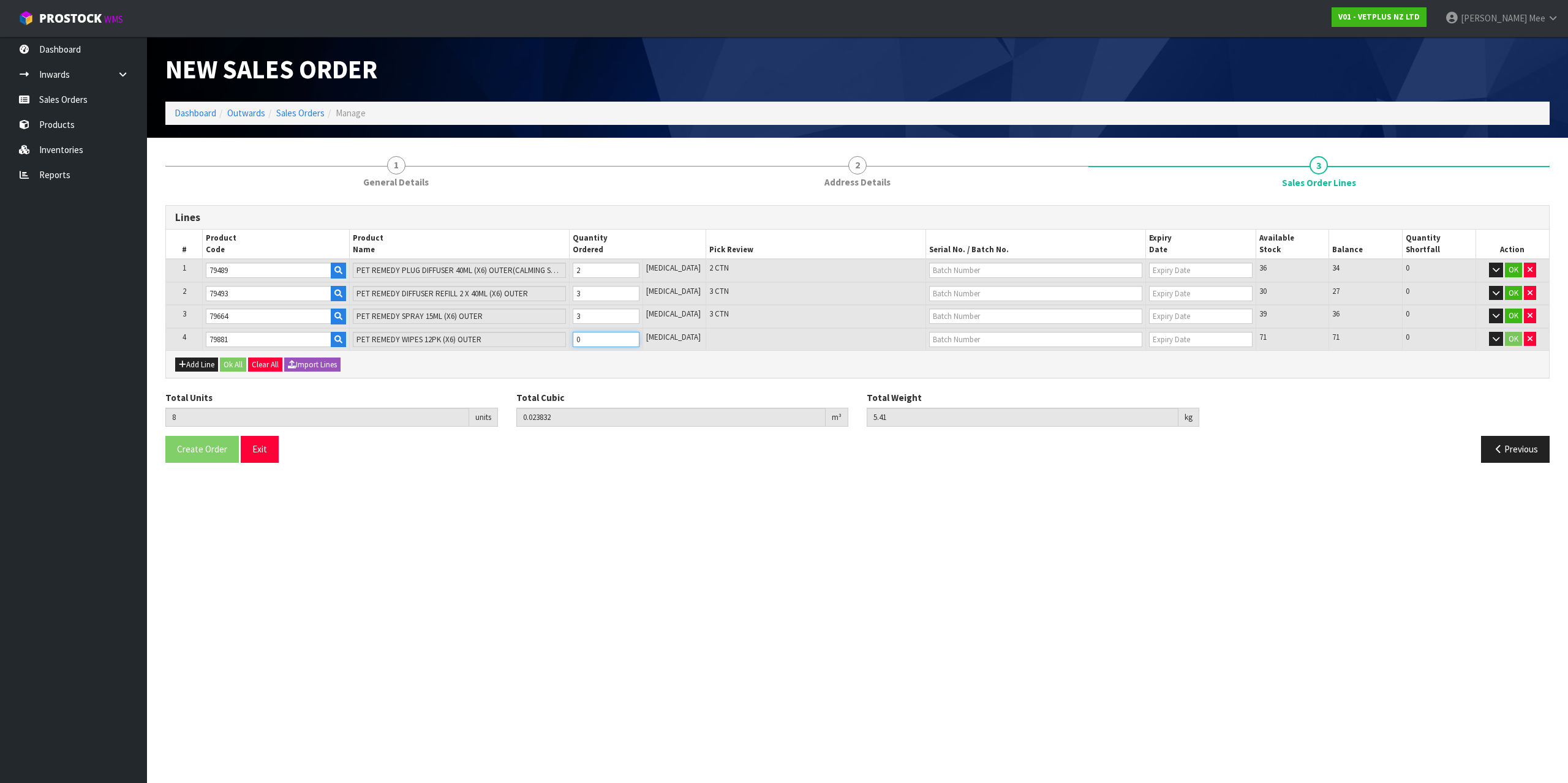
type input "5.96"
type input "1"
click at [640, 335] on input "1" at bounding box center [606, 339] width 67 height 15
click at [230, 360] on button "Ok All" at bounding box center [233, 365] width 26 height 15
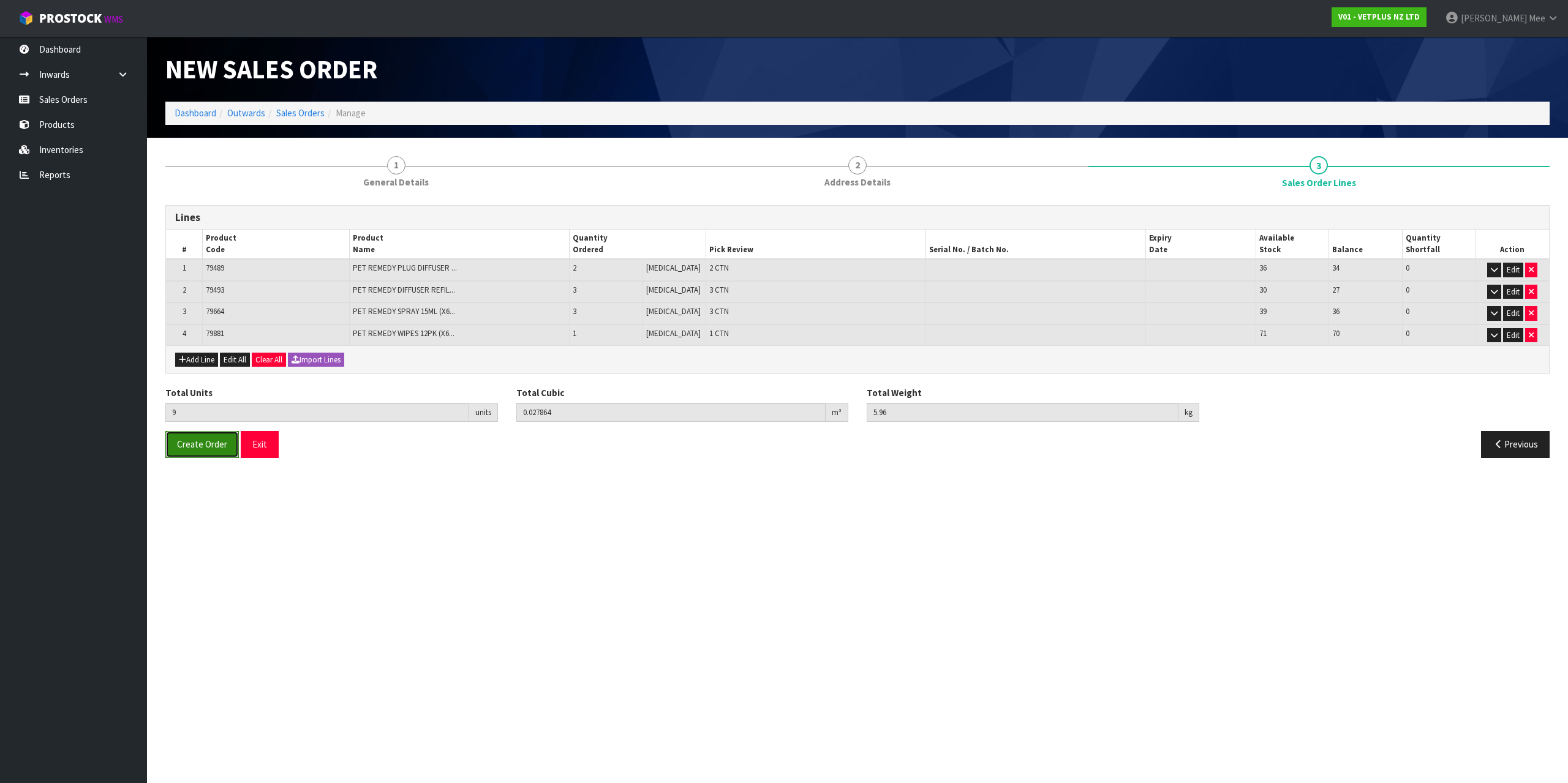
click at [205, 437] on button "Create Order" at bounding box center [202, 444] width 73 height 26
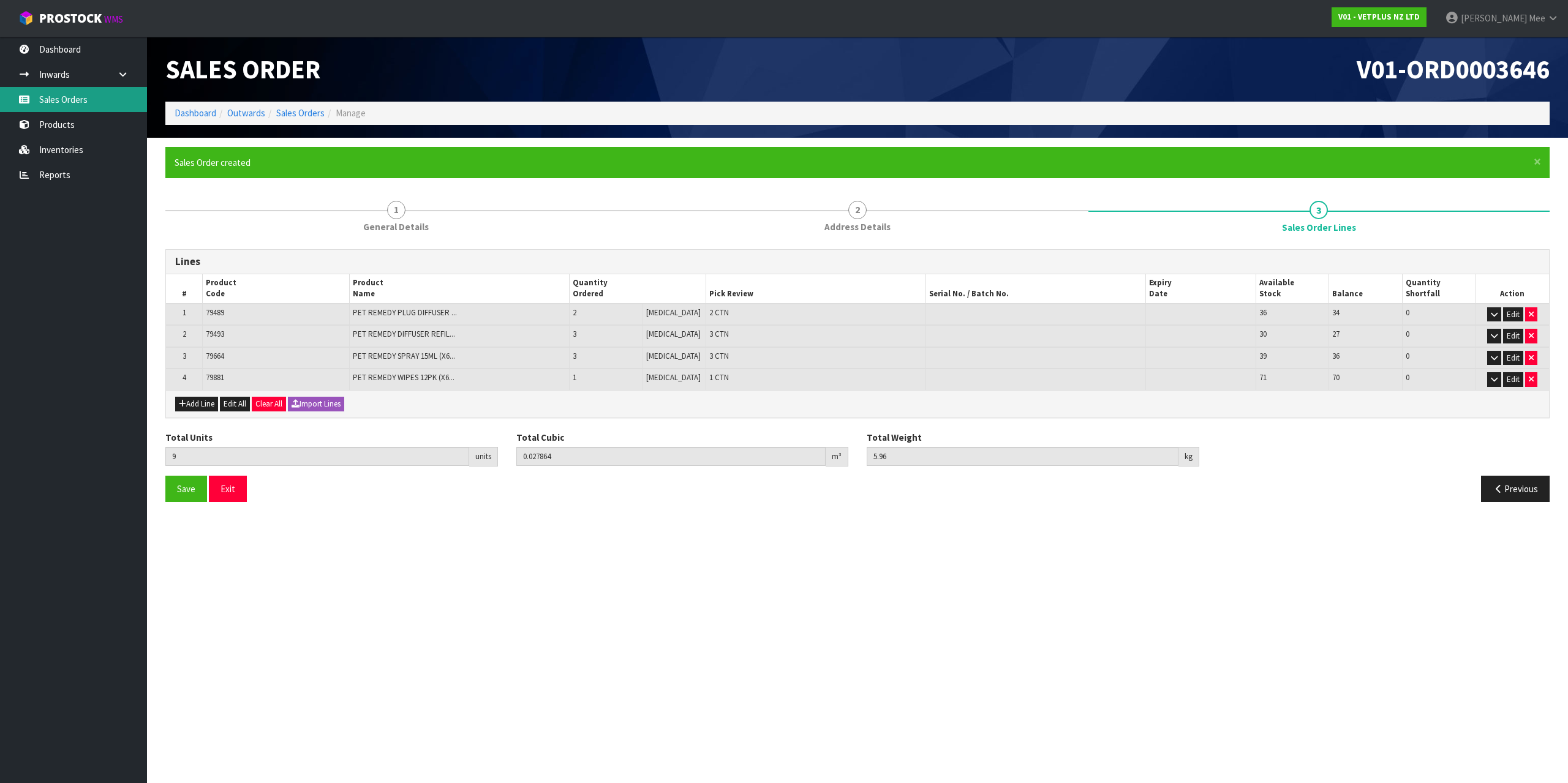
click at [69, 90] on link "Sales Orders" at bounding box center [73, 100] width 147 height 26
